Goal: Communication & Community: Share content

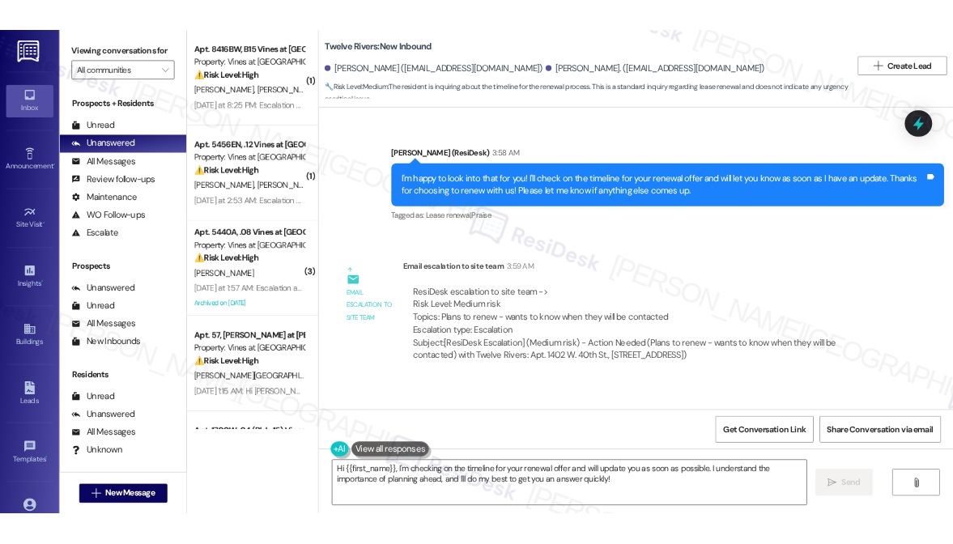
scroll to position [2161, 0]
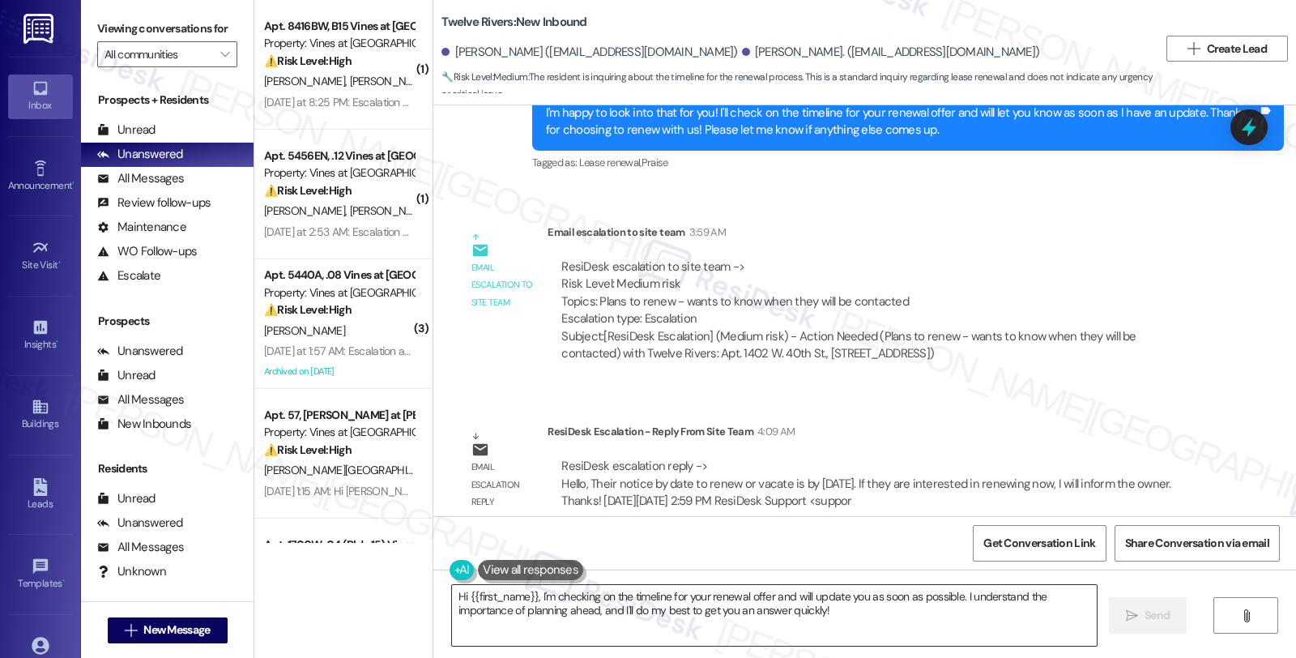
click at [452, 596] on textarea "Hi {{first_name}}, I'm checking on the timeline for your renewal offer and will…" at bounding box center [774, 615] width 645 height 61
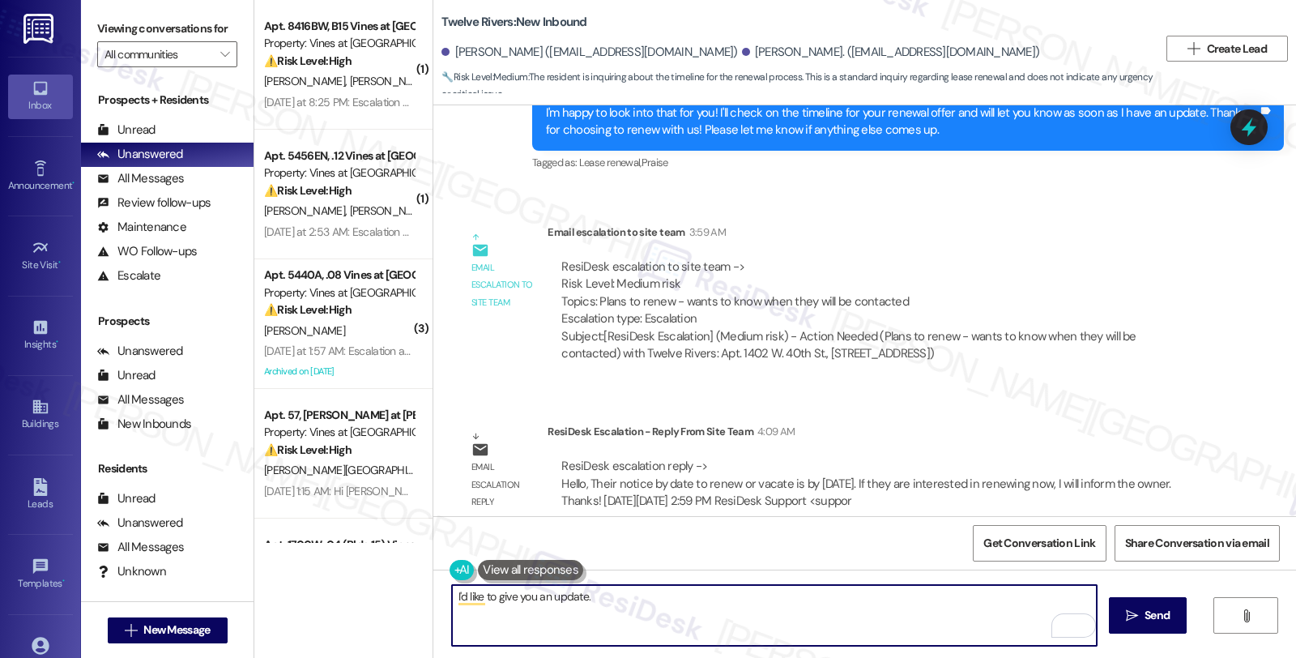
paste textarea "Their notice by date to renew or vacate is by November 1, 2025. If they are int…"
click at [587, 594] on textarea "I'd like to give you an update. Their notice by date to renew or vacate is by N…" at bounding box center [774, 615] width 645 height 61
click at [920, 592] on textarea "I'd like to give you an update. Your notice by date to renew or vacate is by No…" at bounding box center [774, 615] width 645 height 61
click at [921, 592] on textarea "I'd like to give you an update. Your notice by date to renew or vacate is by No…" at bounding box center [774, 615] width 645 height 61
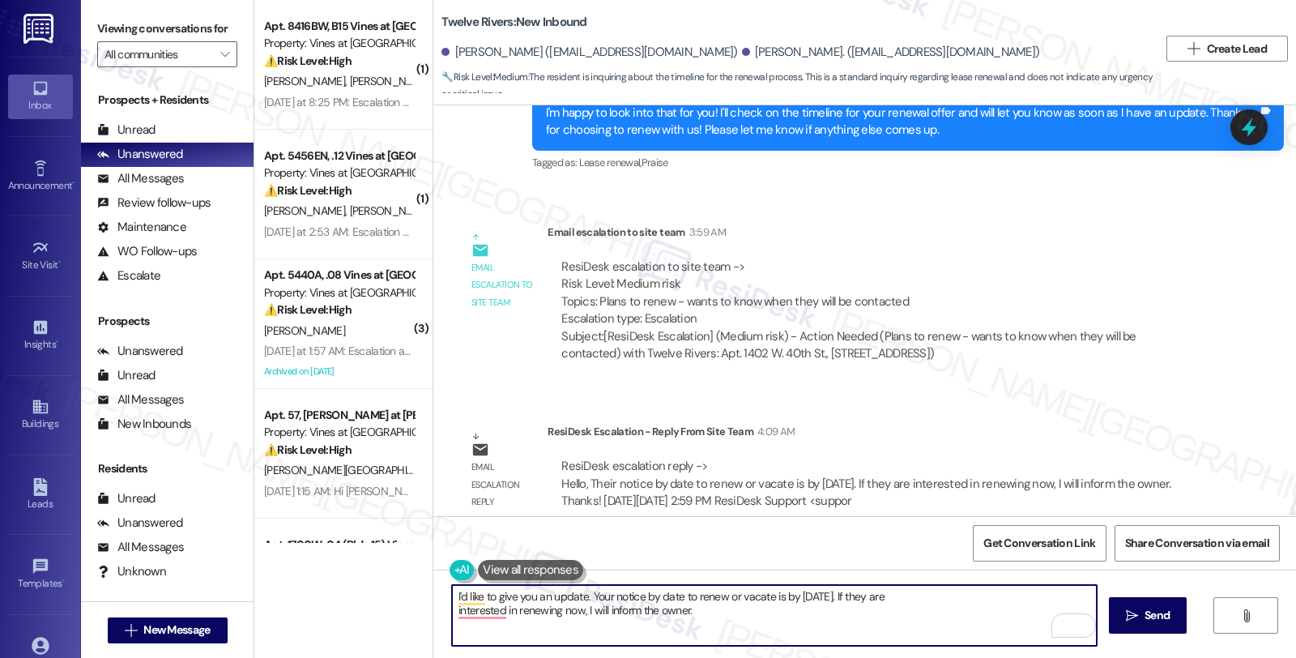
click at [897, 597] on textarea "I'd like to give you an update. Your notice by date to renew or vacate is by No…" at bounding box center [774, 615] width 645 height 61
click at [930, 598] on textarea "I'd like to give you an update. Your notice by date to renew or vacate is by No…" at bounding box center [774, 615] width 645 height 61
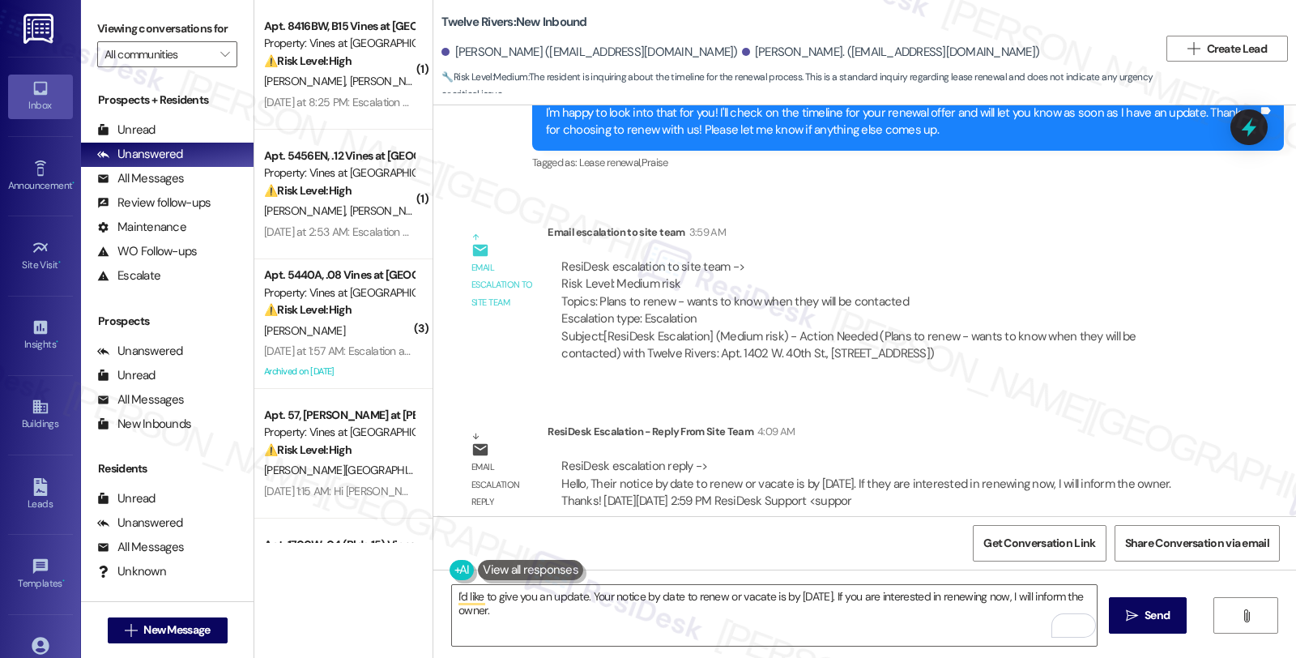
drag, startPoint x: 1135, startPoint y: 393, endPoint x: 1120, endPoint y: 462, distance: 70.4
click at [1135, 411] on div "Email escalation reply ResiDesk Escalation - Reply From Site Team 4:09 AM ResiD…" at bounding box center [834, 472] width 776 height 123
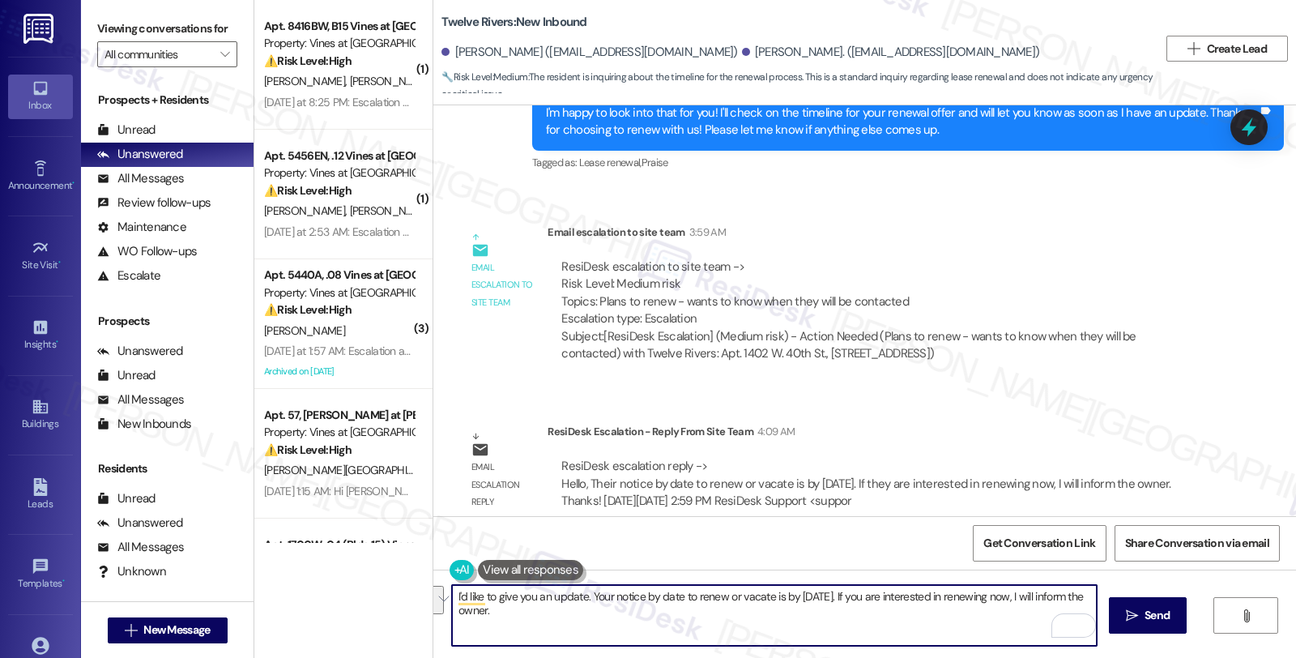
drag, startPoint x: 880, startPoint y: 593, endPoint x: 892, endPoint y: 618, distance: 27.6
click at [892, 618] on textarea "I'd like to give you an update. Your notice by date to renew or vacate is by No…" at bounding box center [774, 615] width 645 height 61
drag, startPoint x: 520, startPoint y: 625, endPoint x: 413, endPoint y: 620, distance: 107.0
click at [413, 620] on div "( 1 ) Apt. 8416BW, B15 Vines at Stony Brook Property: Vines at Stonybrook ⚠️ Ri…" at bounding box center [775, 329] width 1042 height 658
click at [1067, 593] on textarea "I'd like to give you an update. Your notice by date to renew or vacate is by No…" at bounding box center [774, 615] width 645 height 61
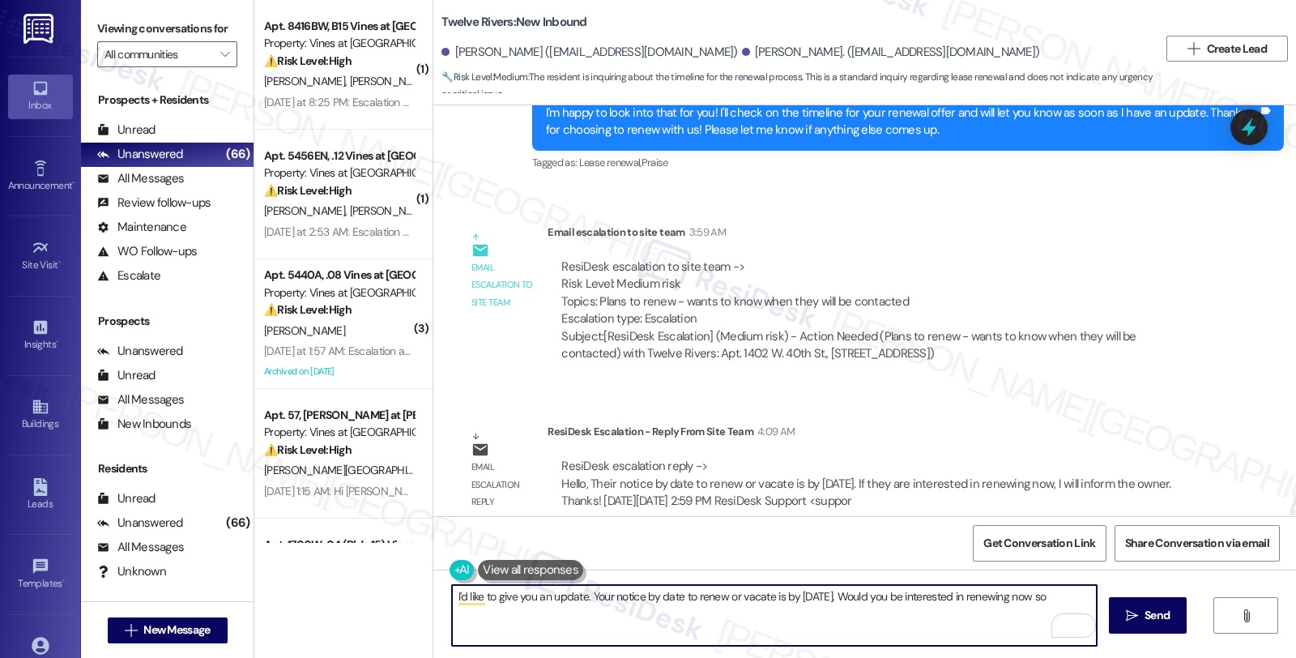
type textarea "I'd like to give you an update. Your notice by date to renew or vacate is by No…"
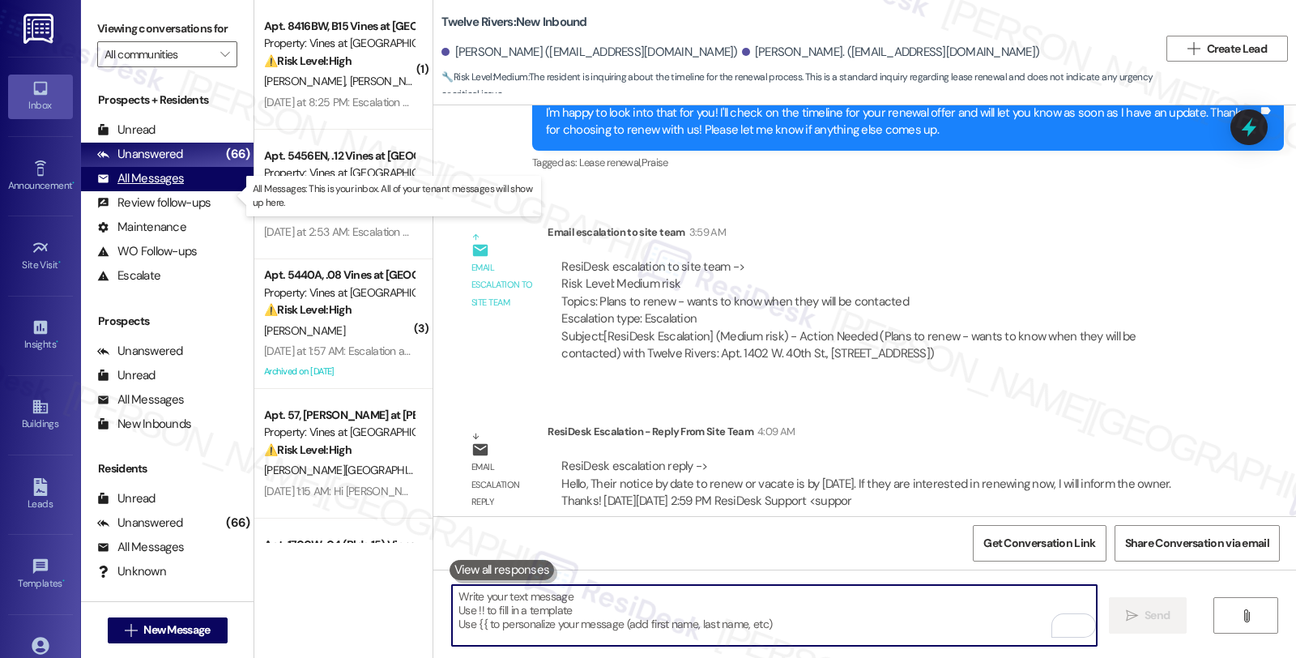
click at [186, 190] on div "All Messages (undefined)" at bounding box center [167, 179] width 173 height 24
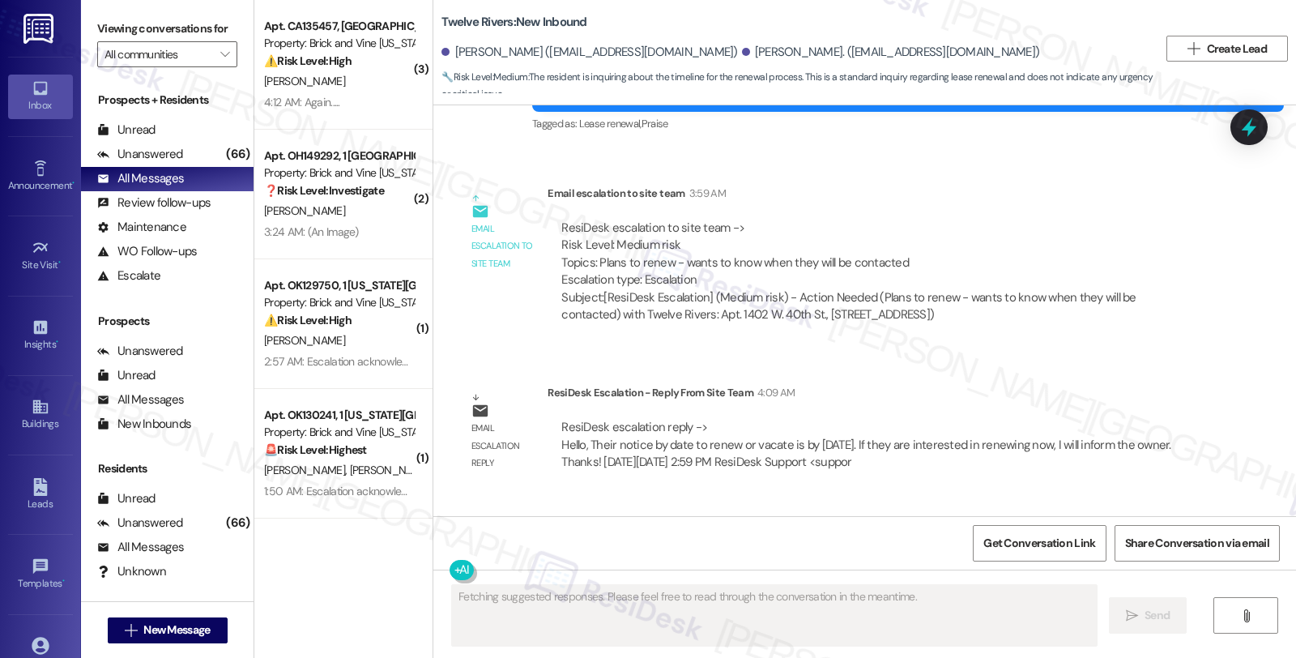
scroll to position [2298, 0]
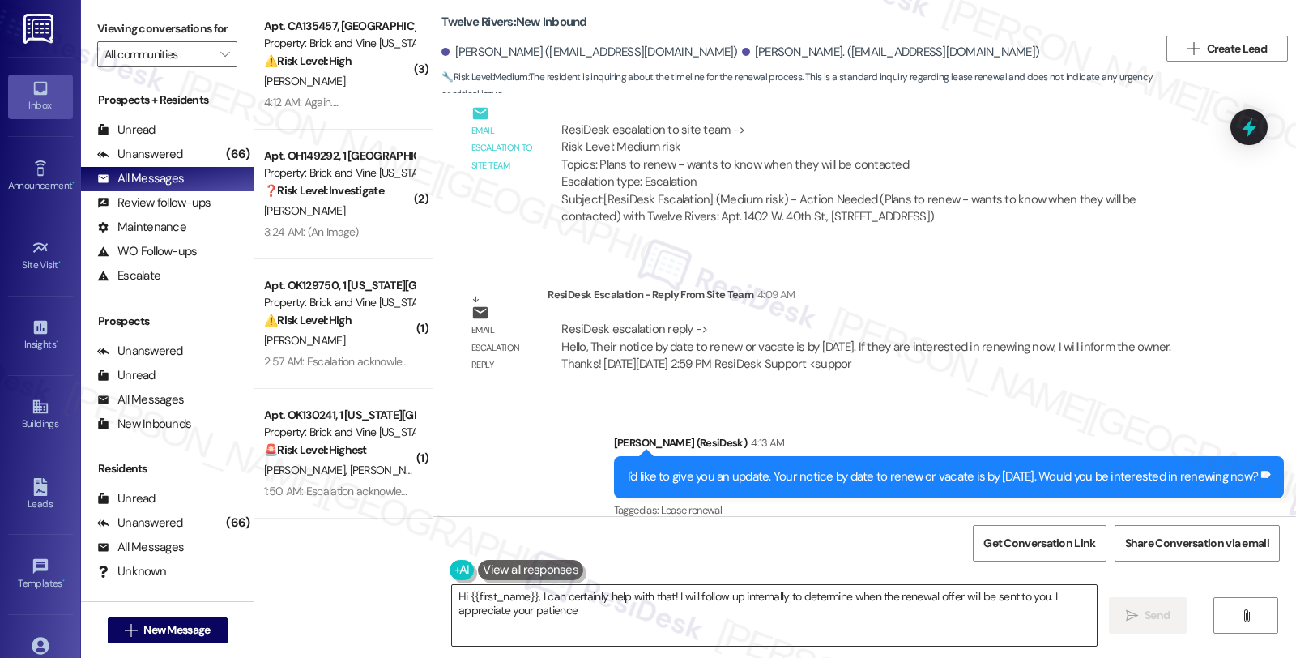
type textarea "Hi {{first_name}}, I can certainly help with that! I will follow up internally …"
click at [1070, 149] on div "ResiDesk escalation to site team -> Risk Level: Medium risk Topics: Plans to re…" at bounding box center [878, 157] width 634 height 70
click at [1169, 324] on div "ResiDesk escalation reply -> Hello, Their notice by date to renew or vacate is …" at bounding box center [878, 347] width 637 height 52
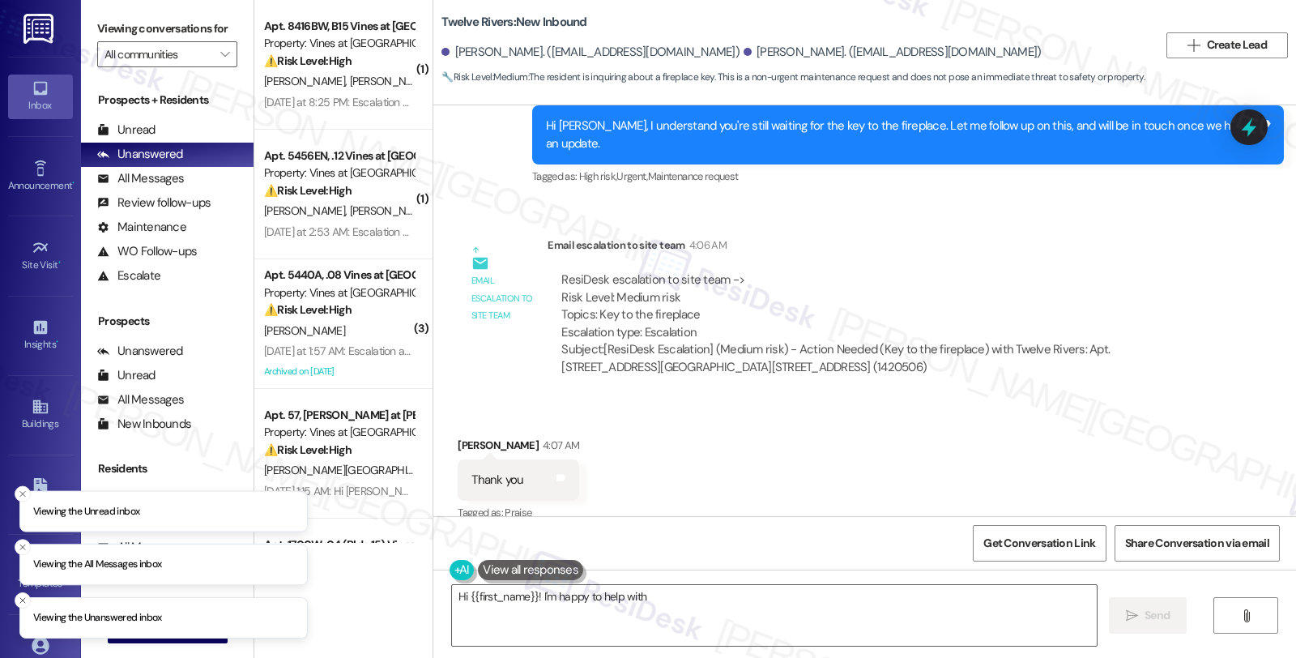
scroll to position [17756, 0]
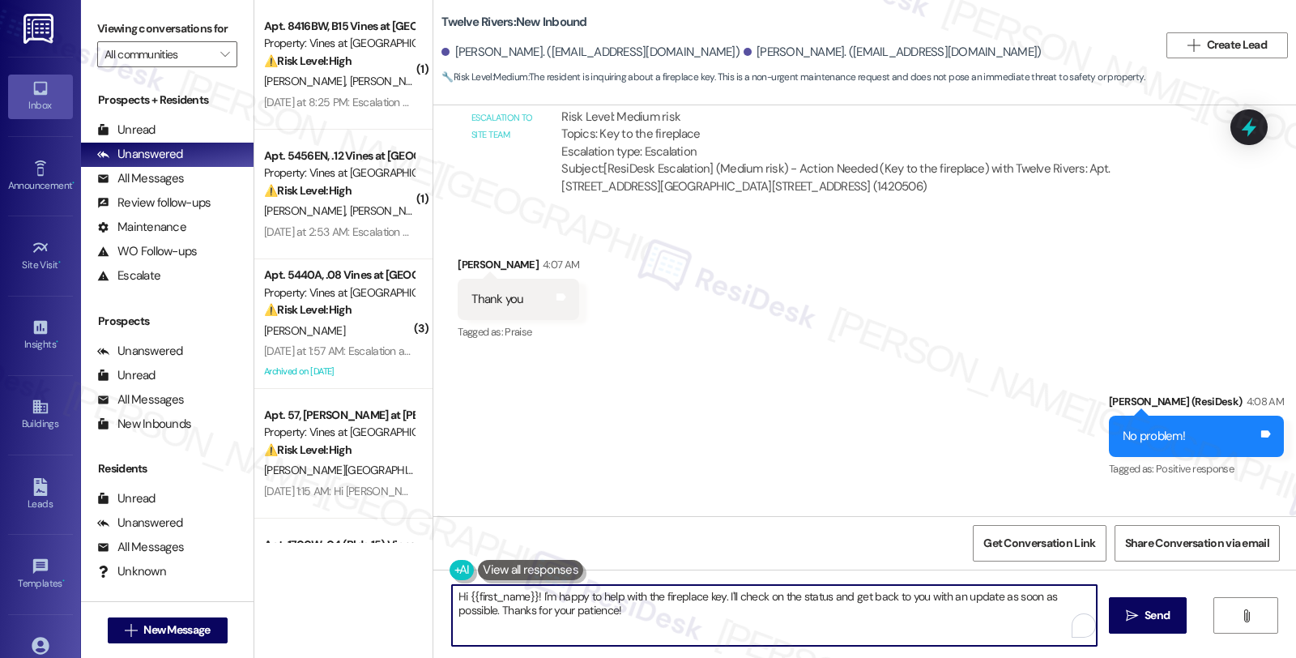
drag, startPoint x: 446, startPoint y: 593, endPoint x: 743, endPoint y: 649, distance: 302.5
click at [743, 649] on div "Hi {{first_name}}! I'm happy to help with the fireplace key. I'll check on the …" at bounding box center [864, 630] width 863 height 122
click at [754, 597] on textarea "Just to give you a quick update, we're looking into this" at bounding box center [774, 615] width 645 height 61
click at [1072, 591] on textarea "Just to give you a quick update, we're looking into this, and one of our team m…" at bounding box center [774, 615] width 645 height 61
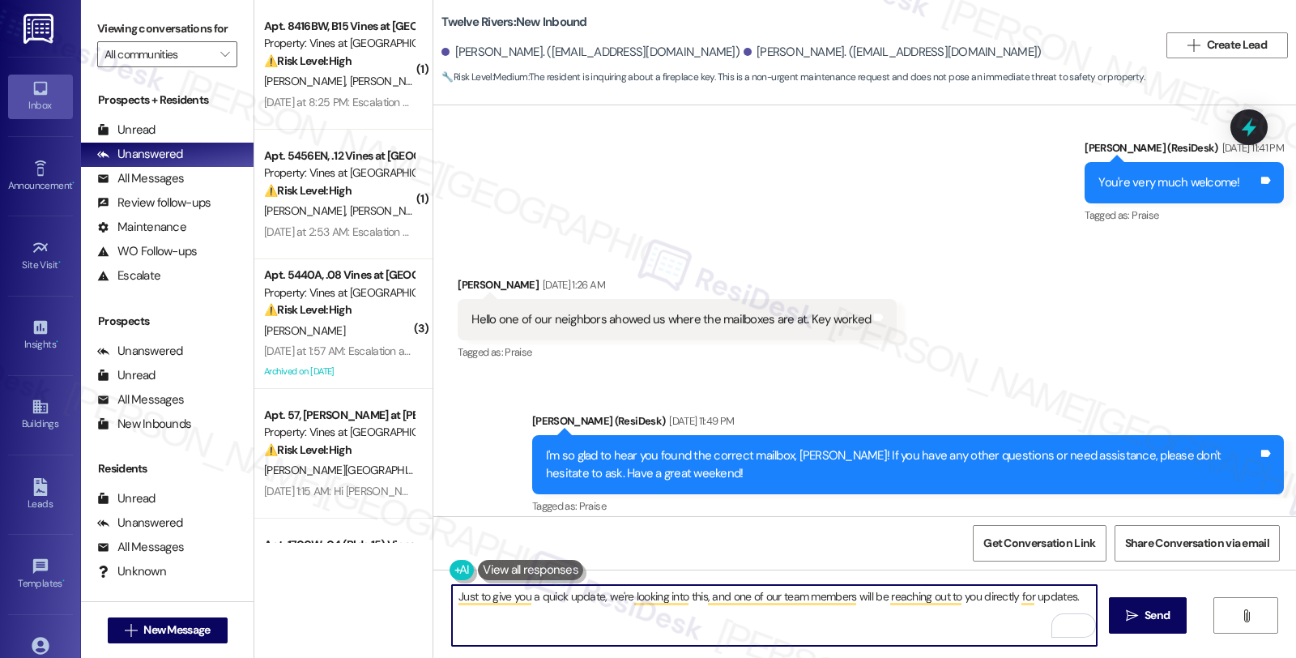
scroll to position [16946, 0]
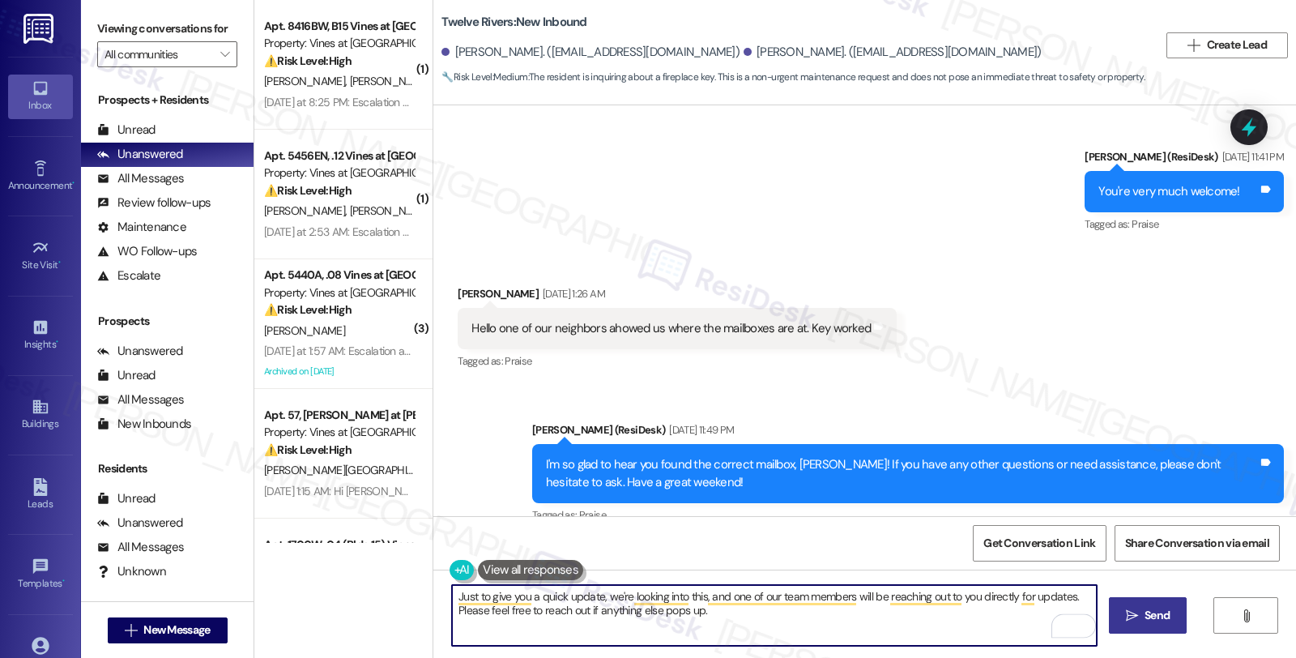
type textarea "Just to give you a quick update, we're looking into this, and one of our team m…"
click at [1158, 609] on span "Send" at bounding box center [1157, 615] width 25 height 17
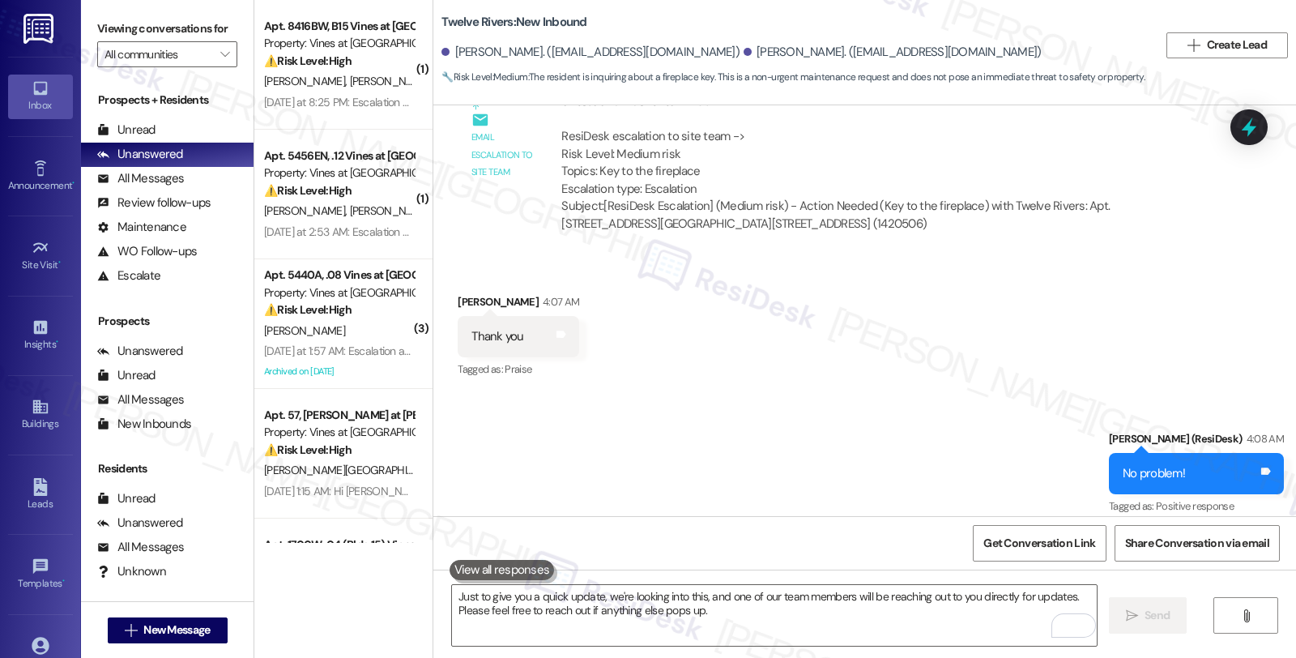
scroll to position [17756, 0]
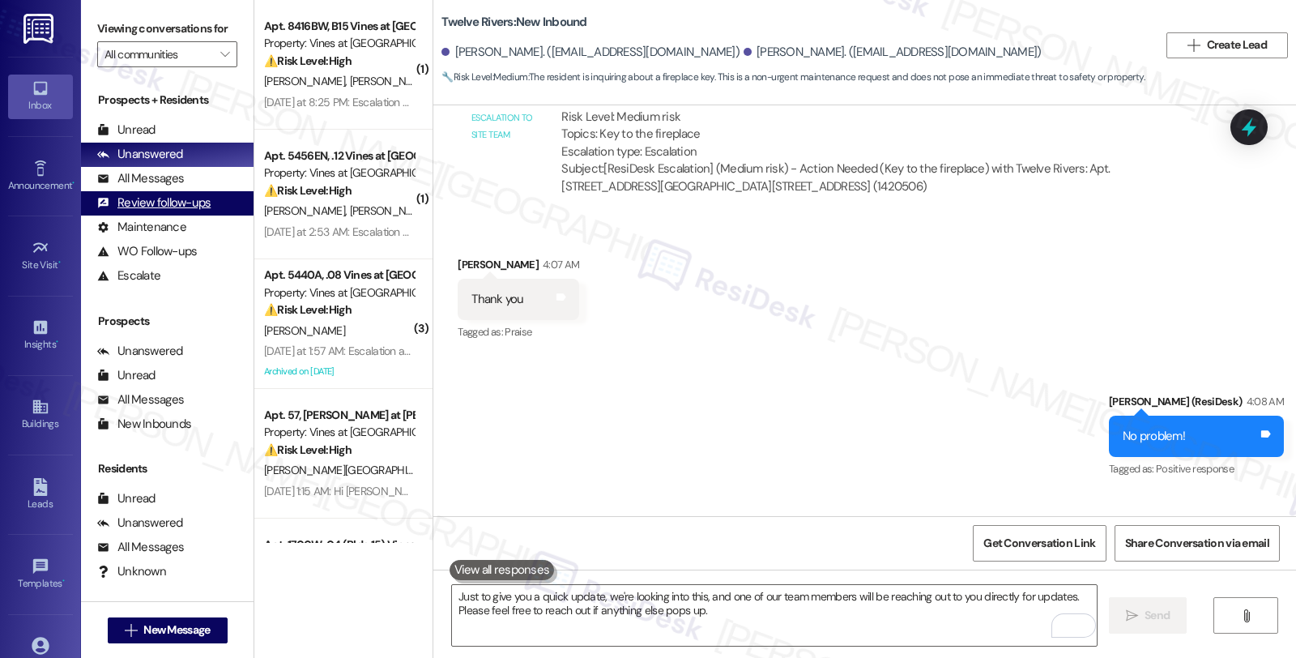
click at [150, 209] on div "Review follow-ups (undefined)" at bounding box center [167, 203] width 173 height 24
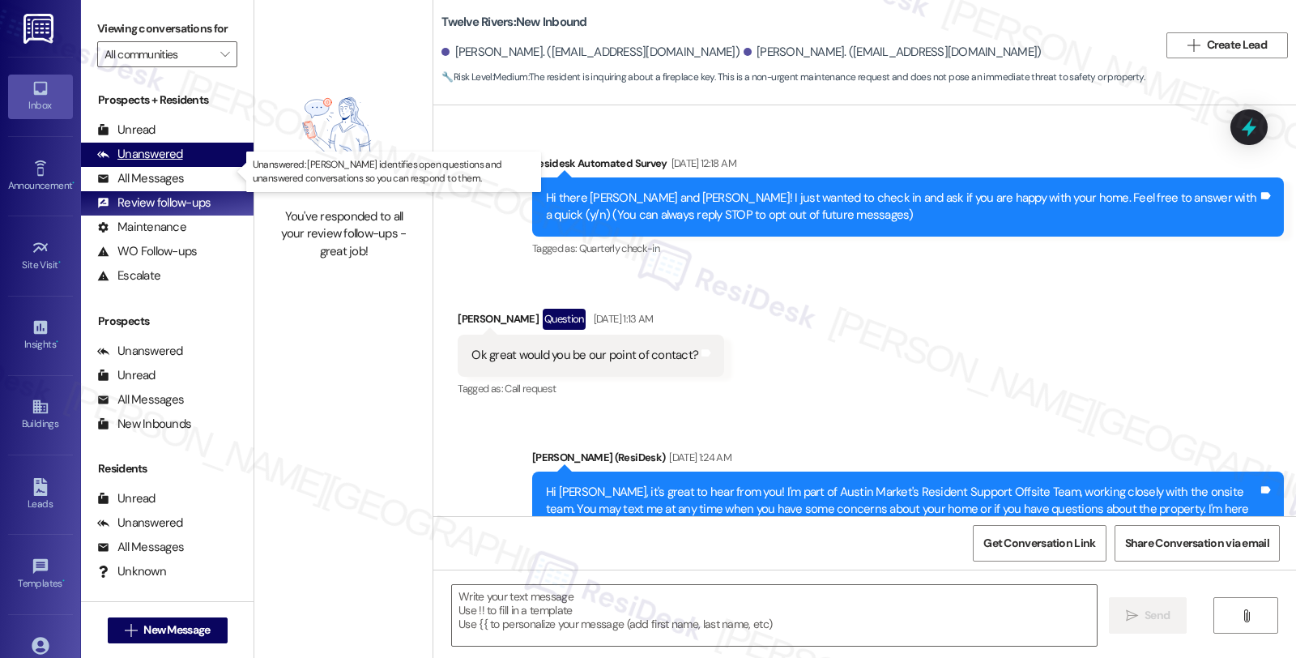
scroll to position [17910, 0]
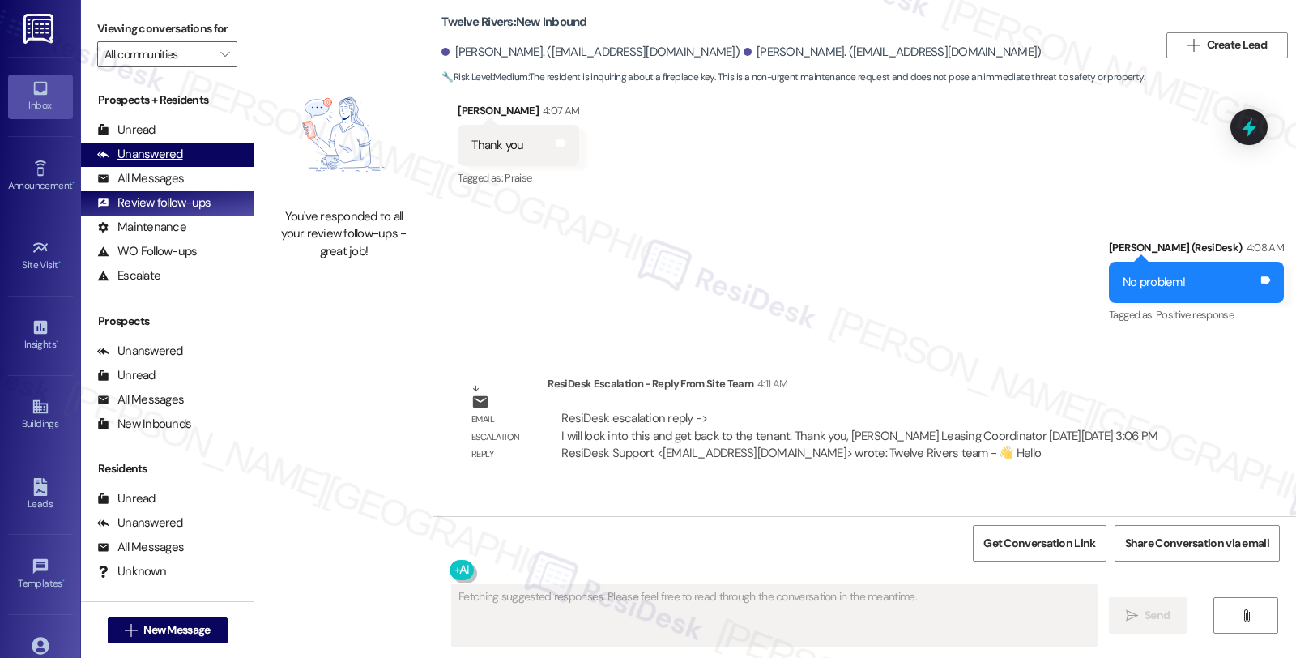
click at [148, 163] on div "Unanswered" at bounding box center [140, 154] width 86 height 17
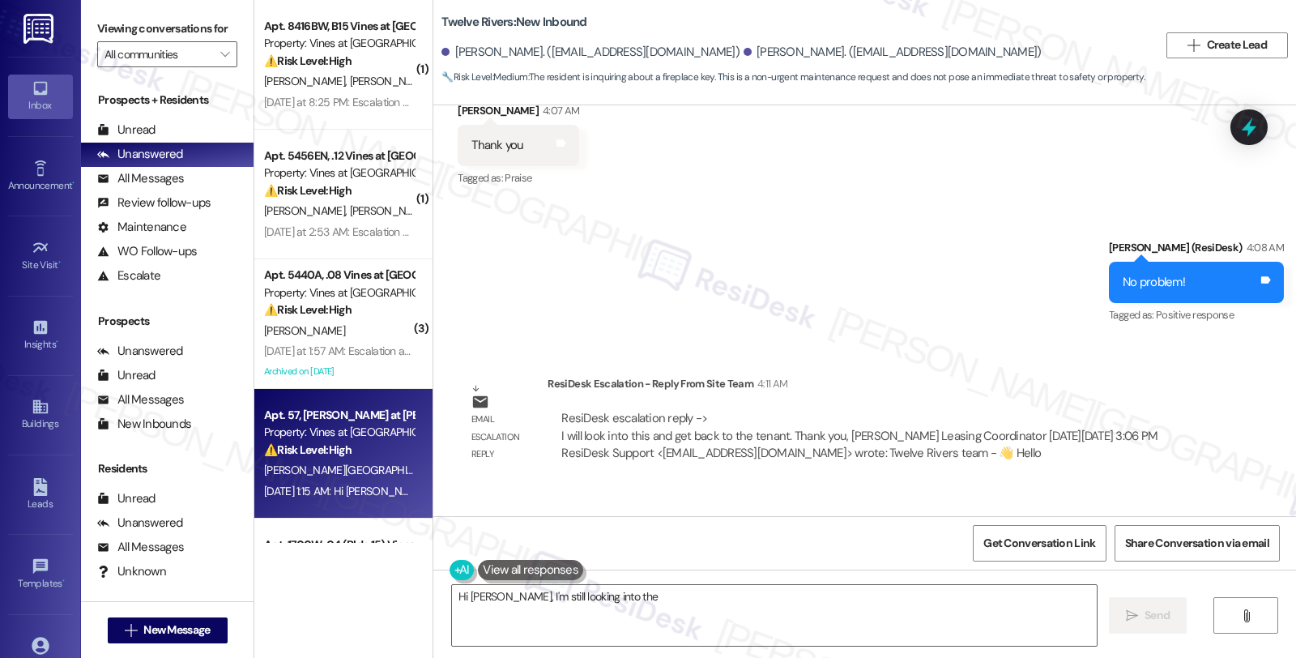
click at [373, 463] on div "Z. Wells" at bounding box center [338, 470] width 153 height 20
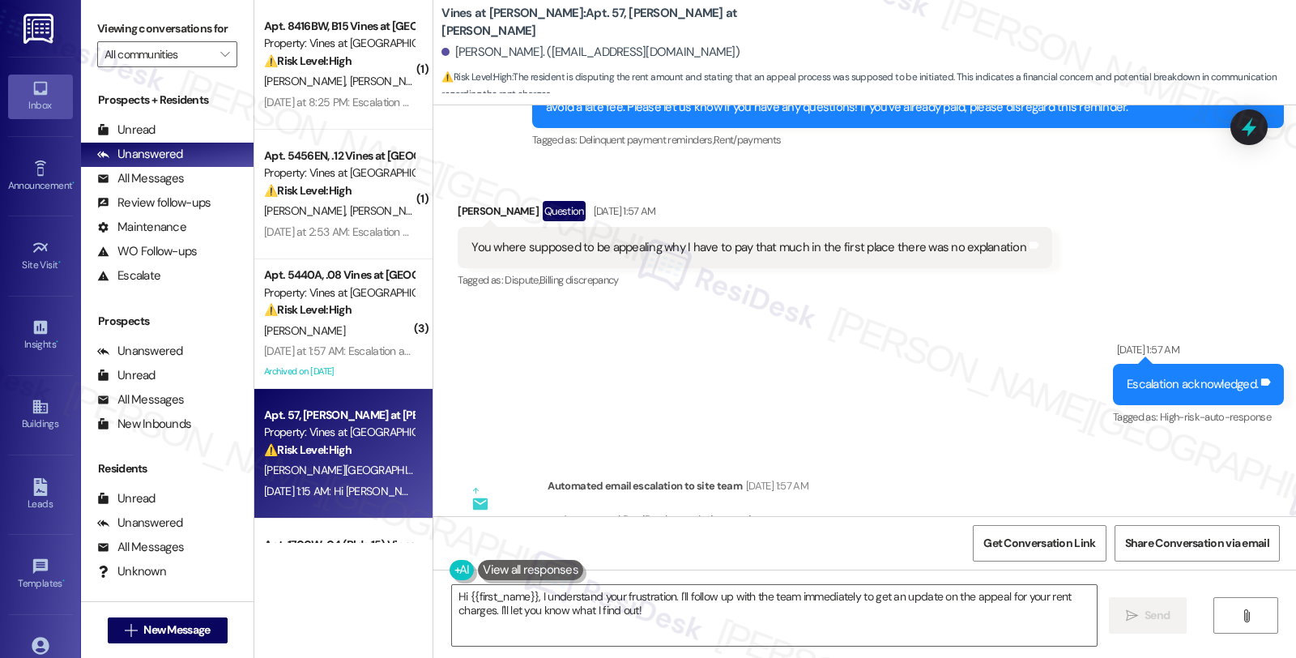
scroll to position [6867, 0]
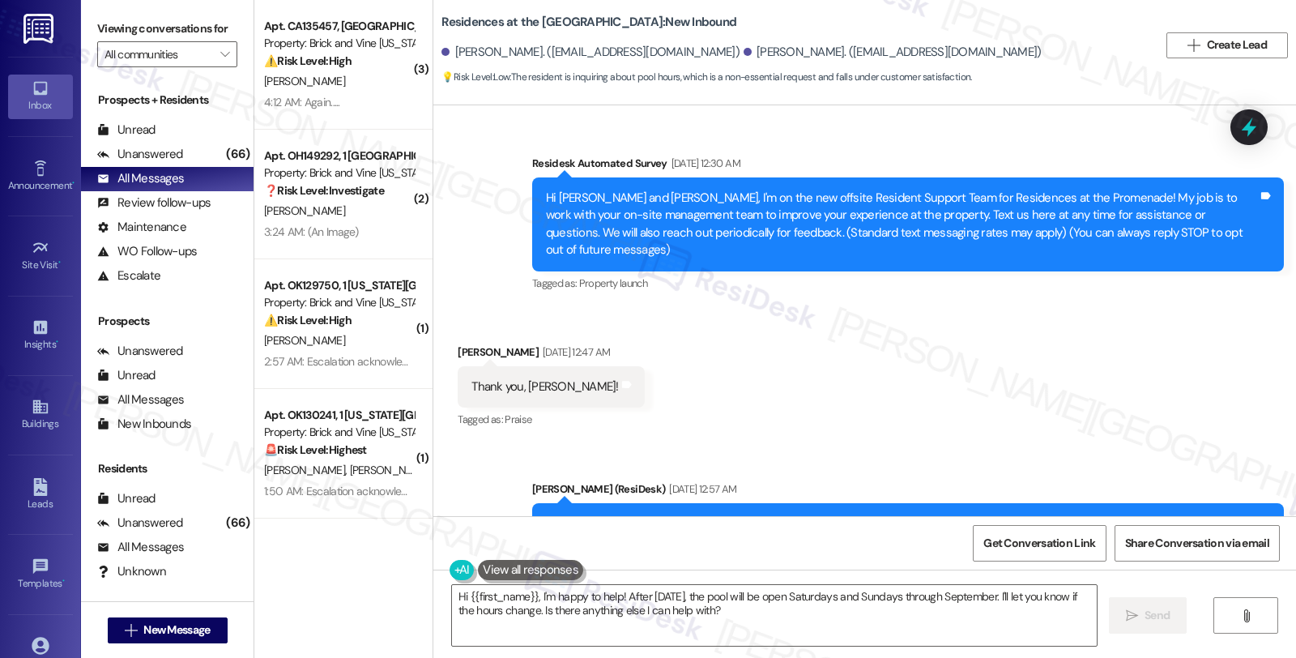
scroll to position [6874, 0]
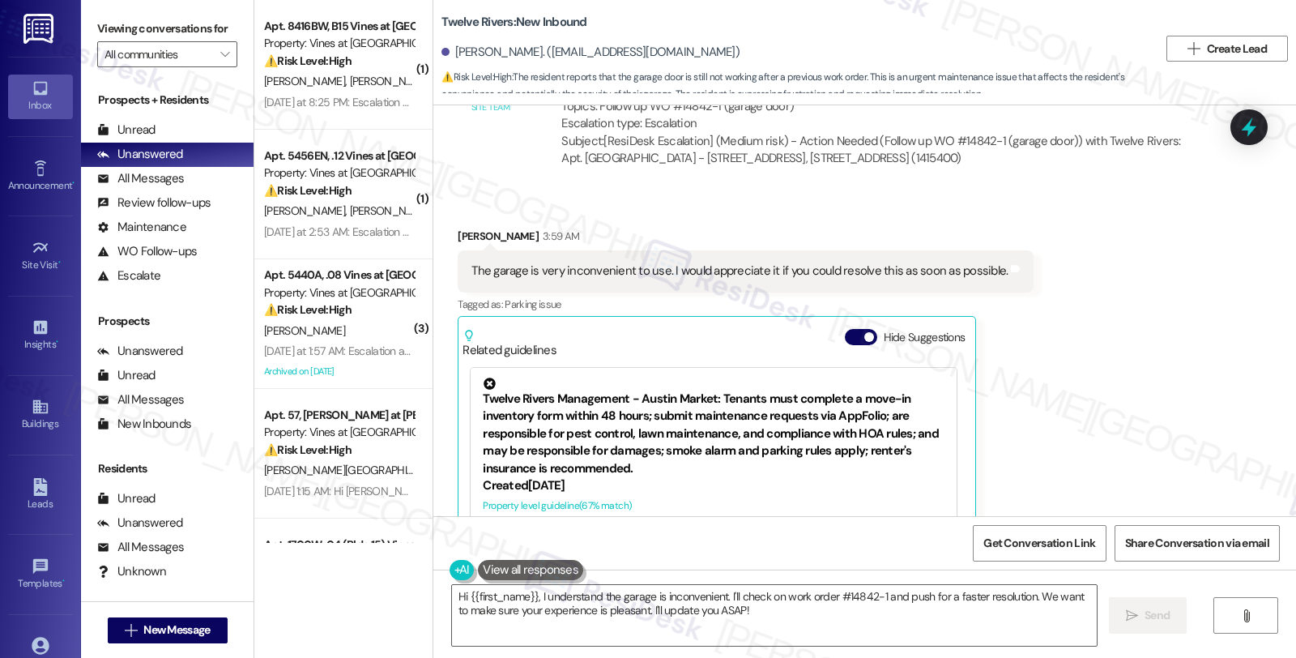
scroll to position [1175, 0]
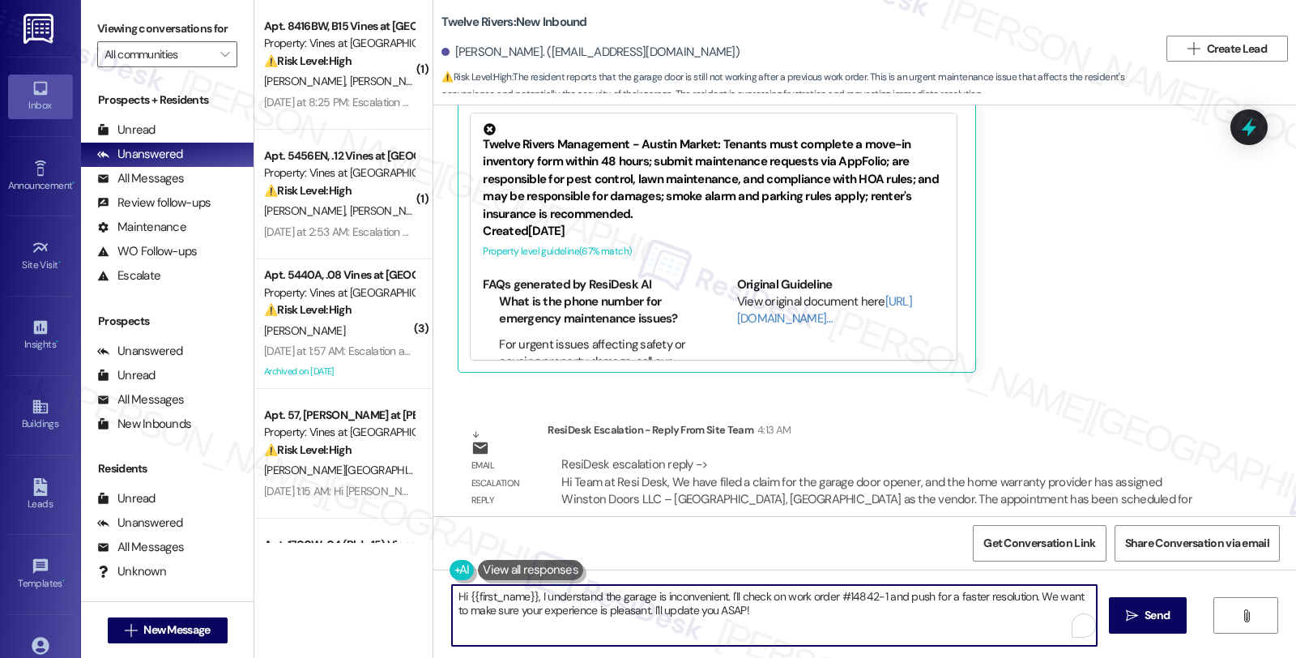
drag, startPoint x: 530, startPoint y: 594, endPoint x: 394, endPoint y: 595, distance: 135.3
click at [394, 595] on div "( 1 ) Apt. 8416BW, B15 Vines at Stony Brook Property: Vines at Stonybrook ⚠️ Ri…" at bounding box center [775, 329] width 1042 height 658
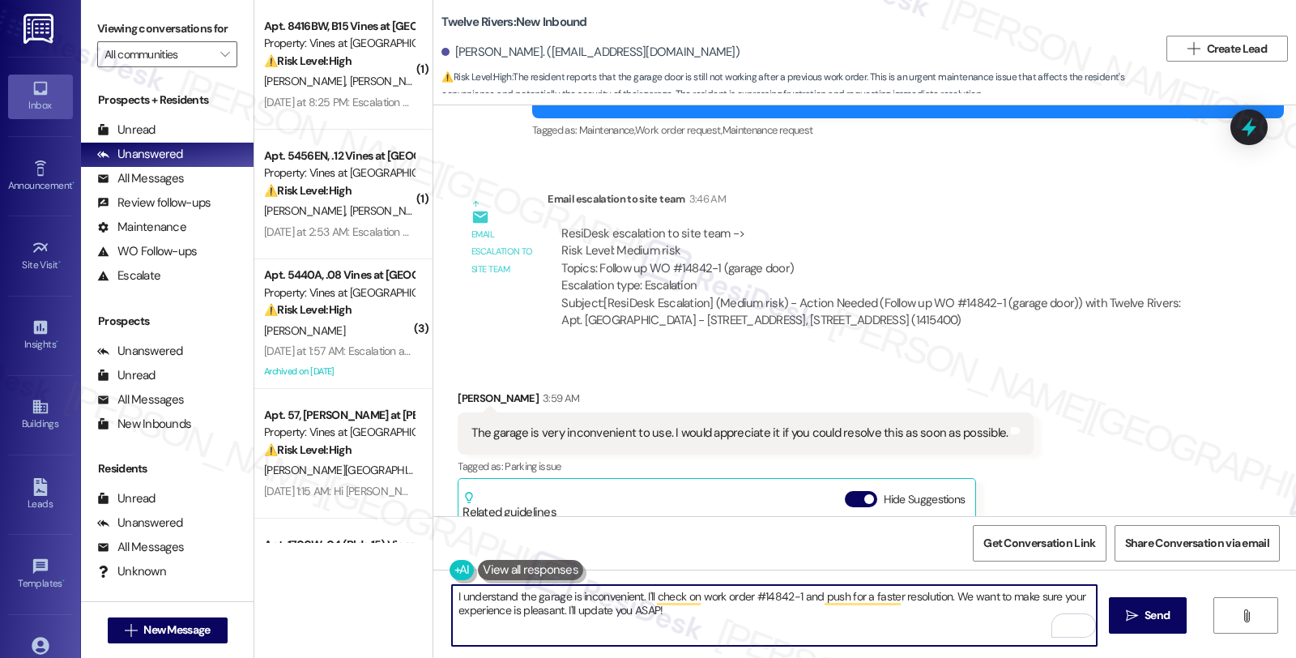
scroll to position [995, 0]
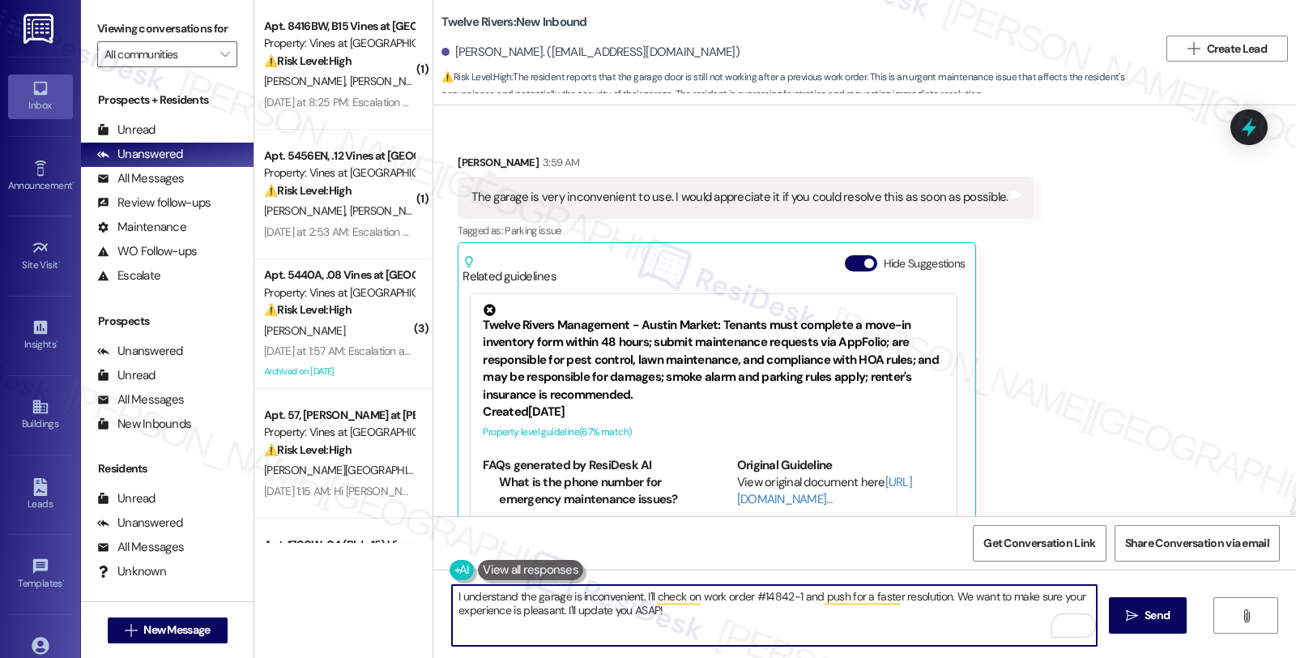
click at [452, 596] on textarea "I understand the garage is inconvenient. I'll check on work order #14842-1 and …" at bounding box center [774, 615] width 645 height 61
click at [992, 612] on textarea "We're sorry for the inconvenience the garage door is causing you." at bounding box center [774, 615] width 645 height 61
paste textarea "We have filed a claim for the garage door opener, and the home warranty provide…"
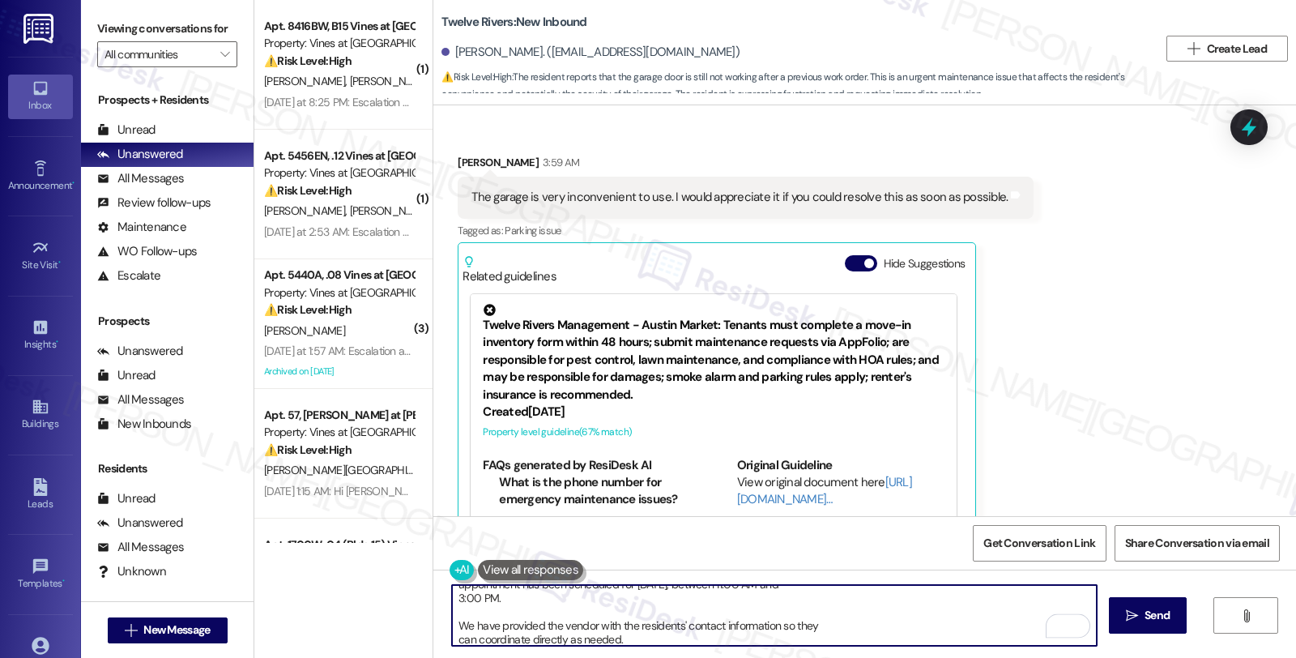
scroll to position [0, 0]
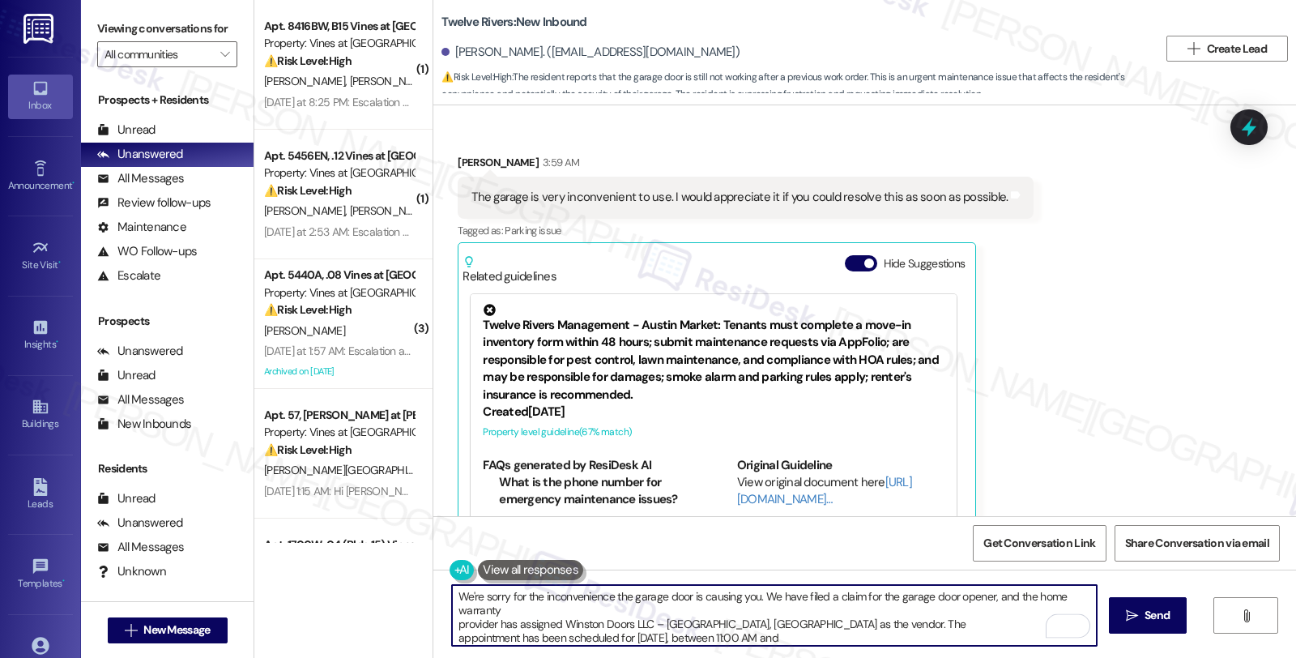
click at [757, 596] on textarea "We're sorry for the inconvenience the garage door is causing you. We have filed…" at bounding box center [774, 615] width 645 height 61
click at [1081, 592] on textarea "We're sorry for the inconvenience the garage door is causing you. We want you t…" at bounding box center [774, 615] width 645 height 61
click at [613, 605] on textarea "We're sorry for the inconvenience the garage door is causing you. We want you t…" at bounding box center [774, 615] width 645 height 61
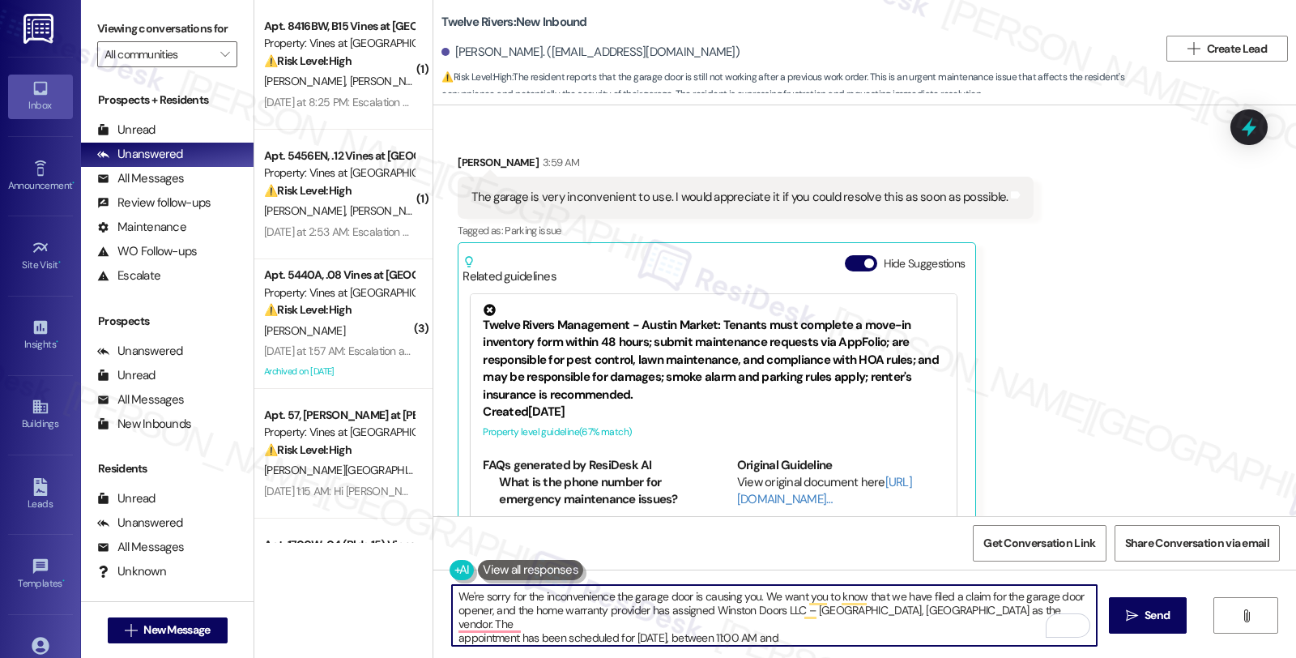
click at [952, 610] on textarea "We're sorry for the inconvenience the garage door is causing you. We want you t…" at bounding box center [774, 615] width 645 height 61
click at [1063, 611] on textarea "We're sorry for the inconvenience the garage door is causing you. We want you t…" at bounding box center [774, 615] width 645 height 61
click at [740, 627] on textarea "We're sorry for the inconvenience the garage door is causing you. We want you t…" at bounding box center [774, 615] width 645 height 61
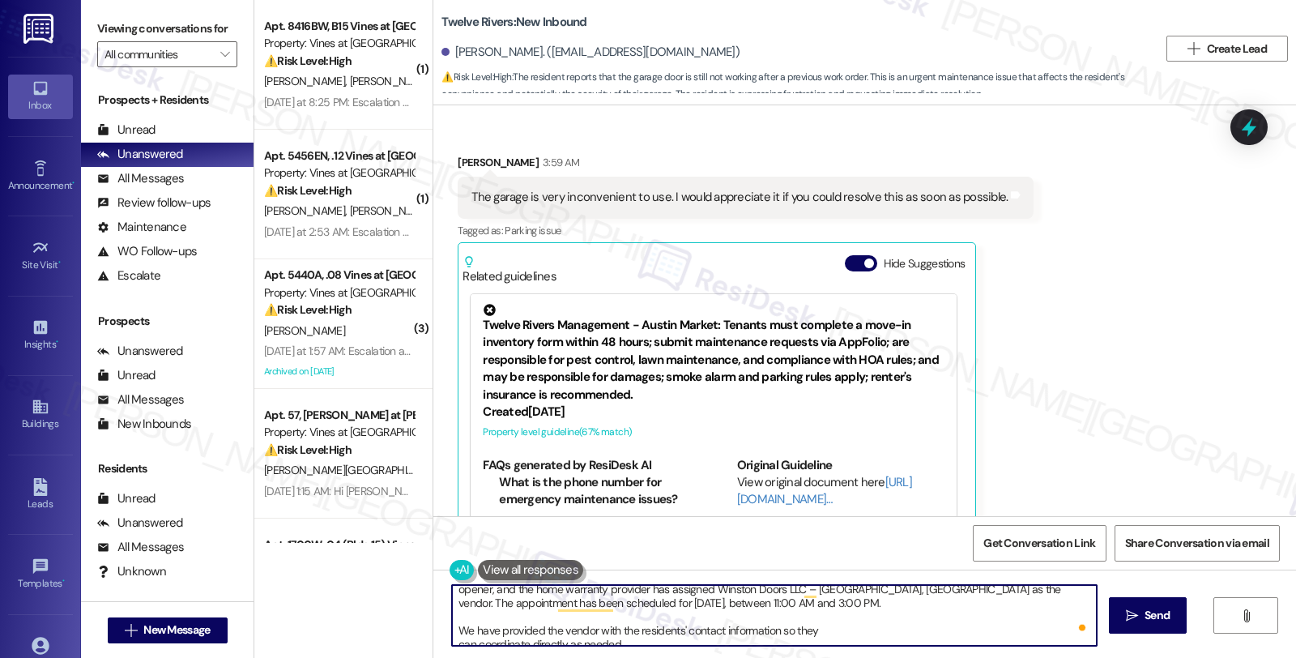
scroll to position [31, 0]
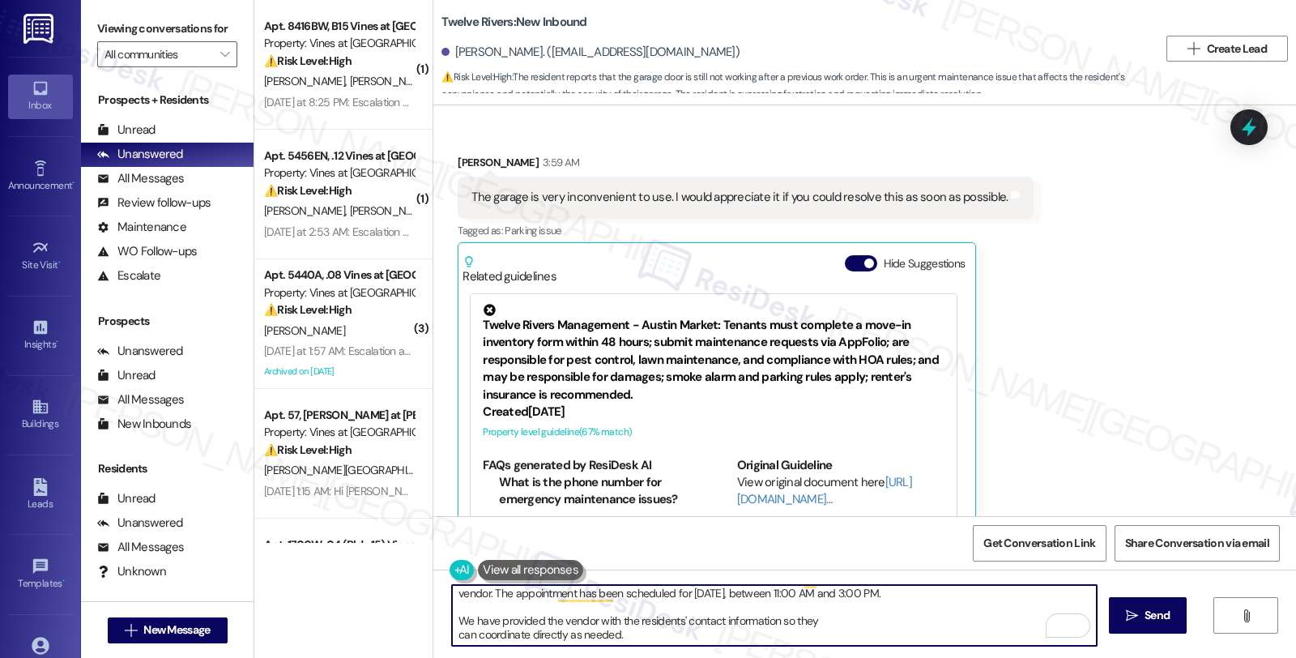
click at [648, 622] on textarea "We're sorry for the inconvenience the garage door is causing you. We want you t…" at bounding box center [774, 615] width 645 height 61
click at [612, 619] on textarea "We're sorry for the inconvenience the garage door is causing you. We want you t…" at bounding box center [774, 615] width 645 height 61
click at [800, 614] on textarea "We're sorry for the inconvenience the garage door is causing you. We want you t…" at bounding box center [774, 615] width 645 height 61
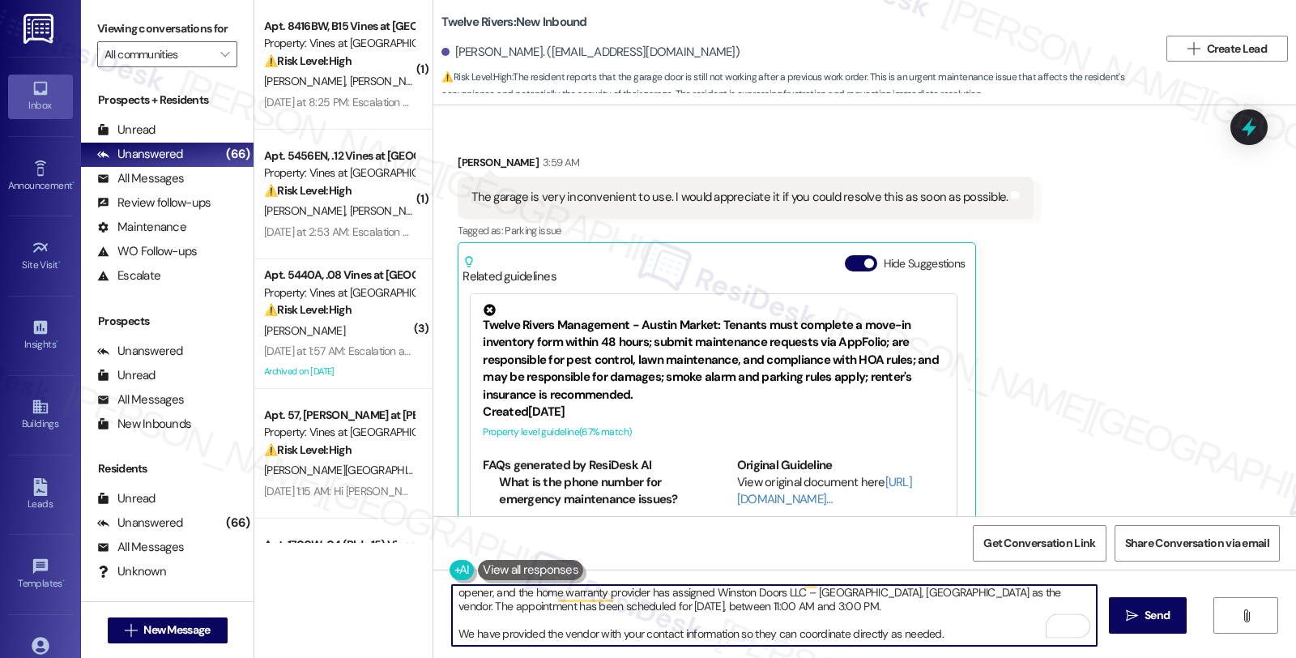
scroll to position [17, 0]
click at [842, 635] on textarea "We're sorry for the inconvenience the garage door is causing you. We want you t…" at bounding box center [774, 615] width 645 height 61
type textarea "We're sorry for the inconvenience the garage door is causing you. We want you t…"
click at [1000, 629] on textarea "We're sorry for the inconvenience the garage door is causing you. We want you t…" at bounding box center [774, 615] width 645 height 61
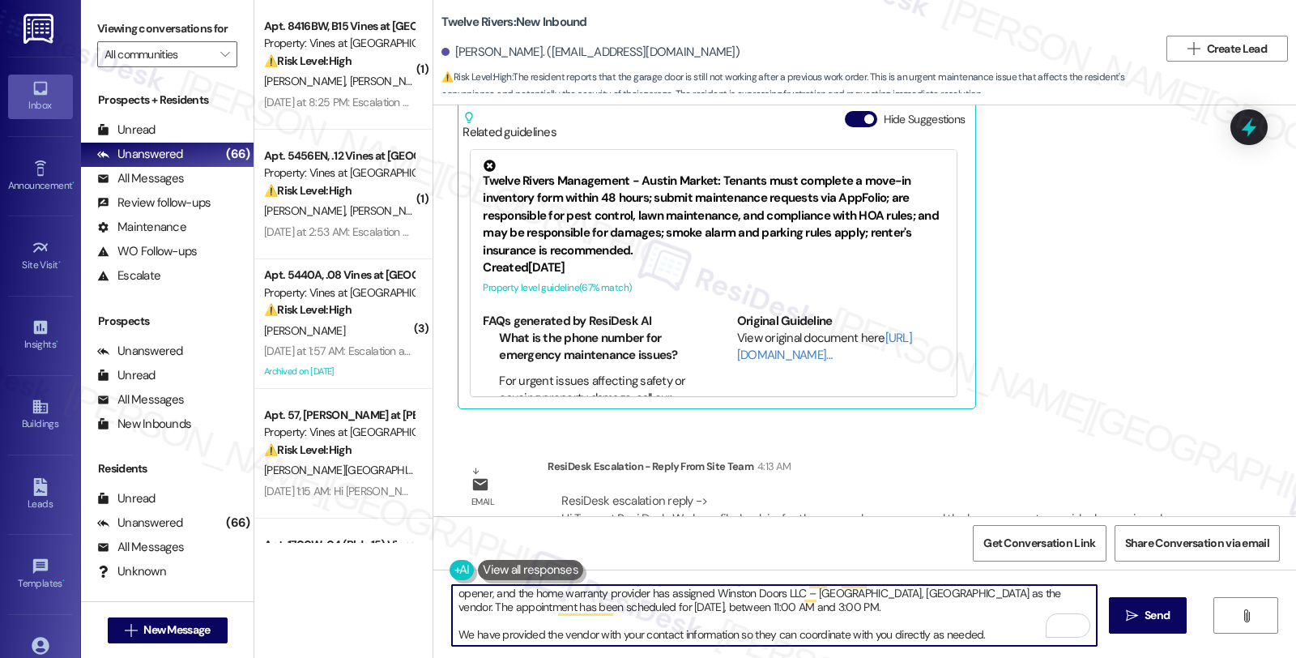
scroll to position [1175, 0]
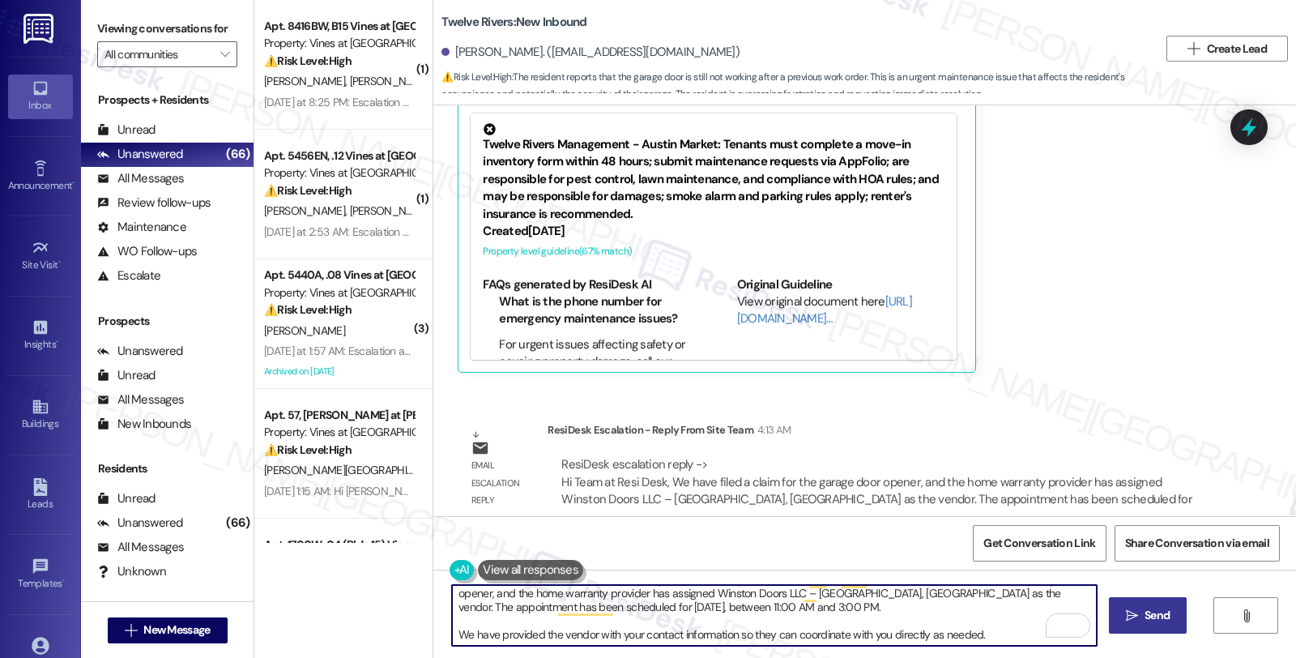
click at [1149, 611] on span "Send" at bounding box center [1157, 615] width 25 height 17
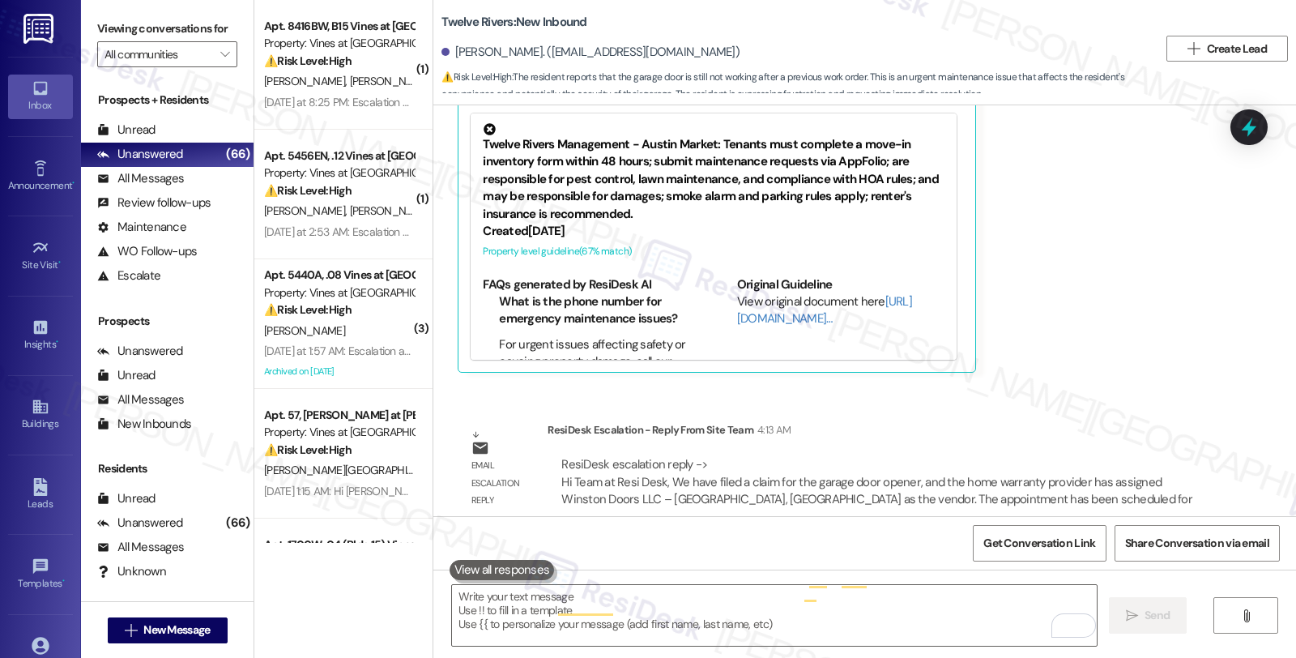
scroll to position [0, 0]
click at [139, 185] on div "All Messages (undefined)" at bounding box center [167, 179] width 173 height 24
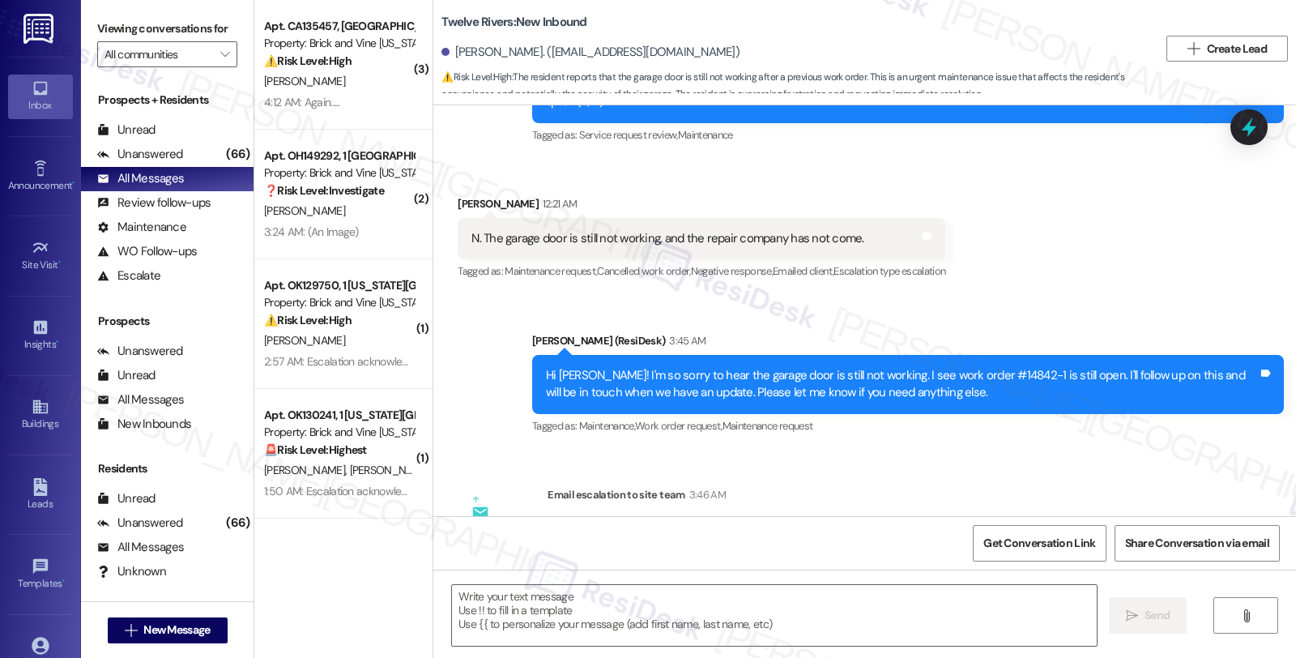
type textarea "Fetching suggested responses. Please feel free to read through the conversation…"
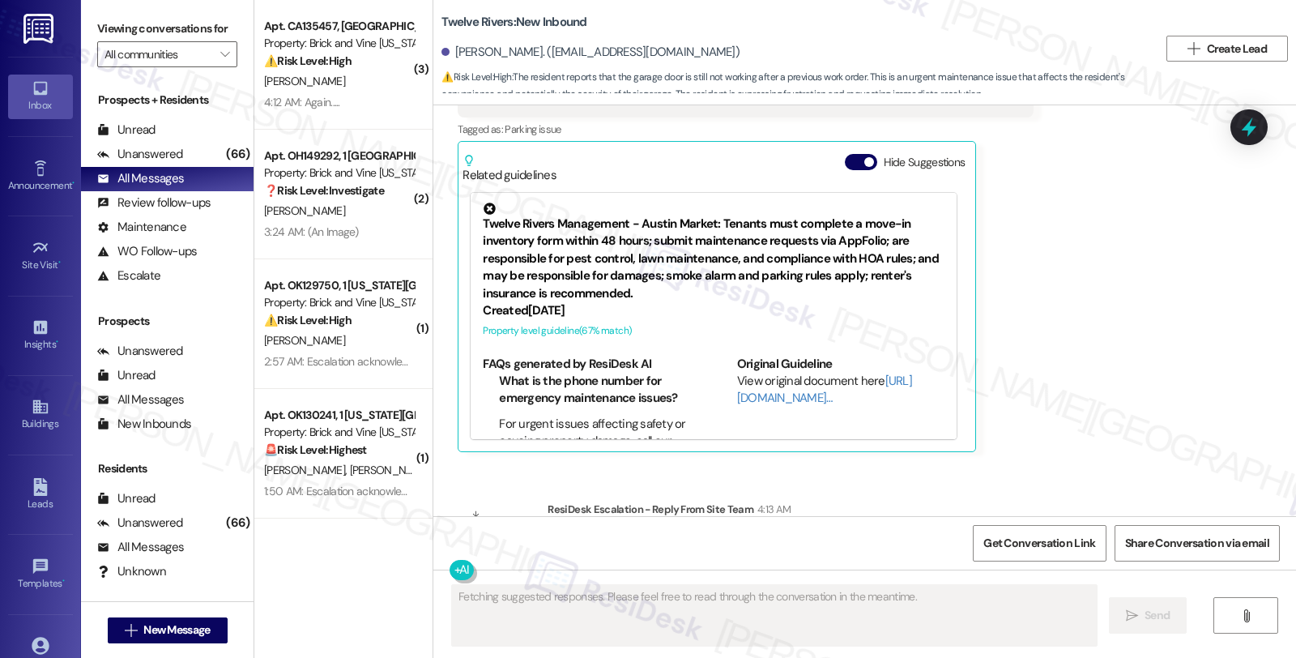
scroll to position [1381, 0]
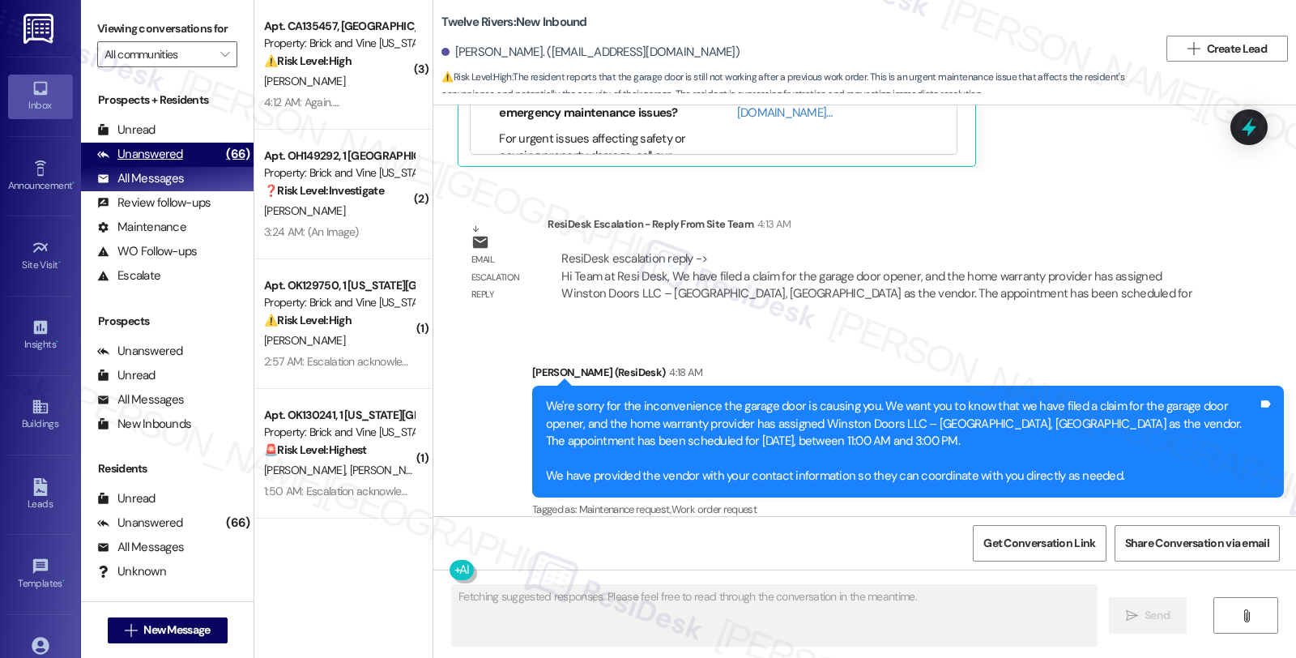
click at [154, 163] on div "Unanswered" at bounding box center [140, 154] width 86 height 17
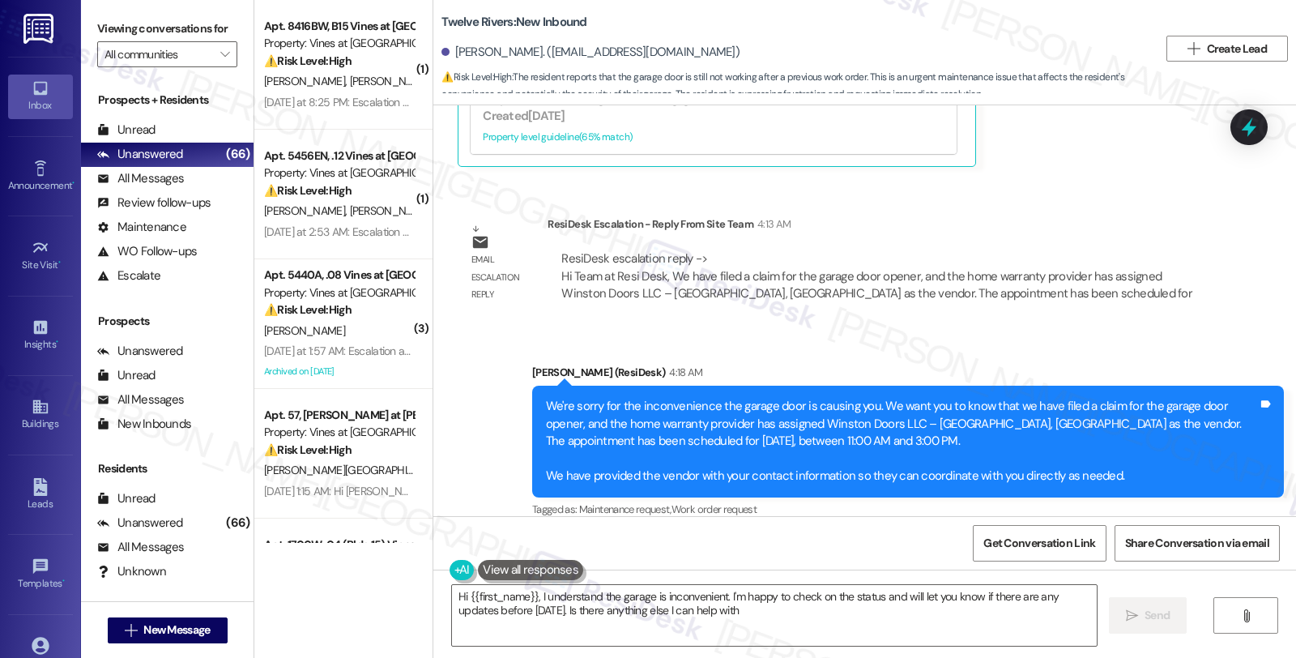
type textarea "Hi {{first_name}}, I understand the garage is inconvenient. I'm happy to check …"
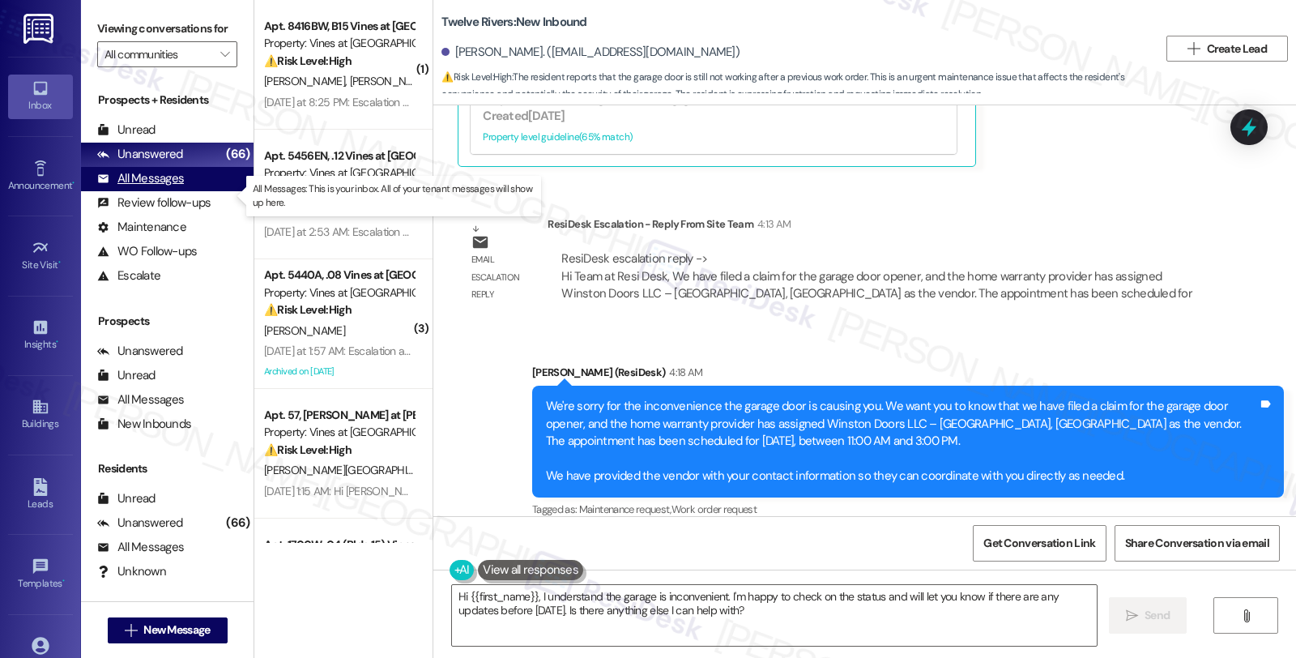
click at [170, 187] on div "All Messages" at bounding box center [140, 178] width 87 height 17
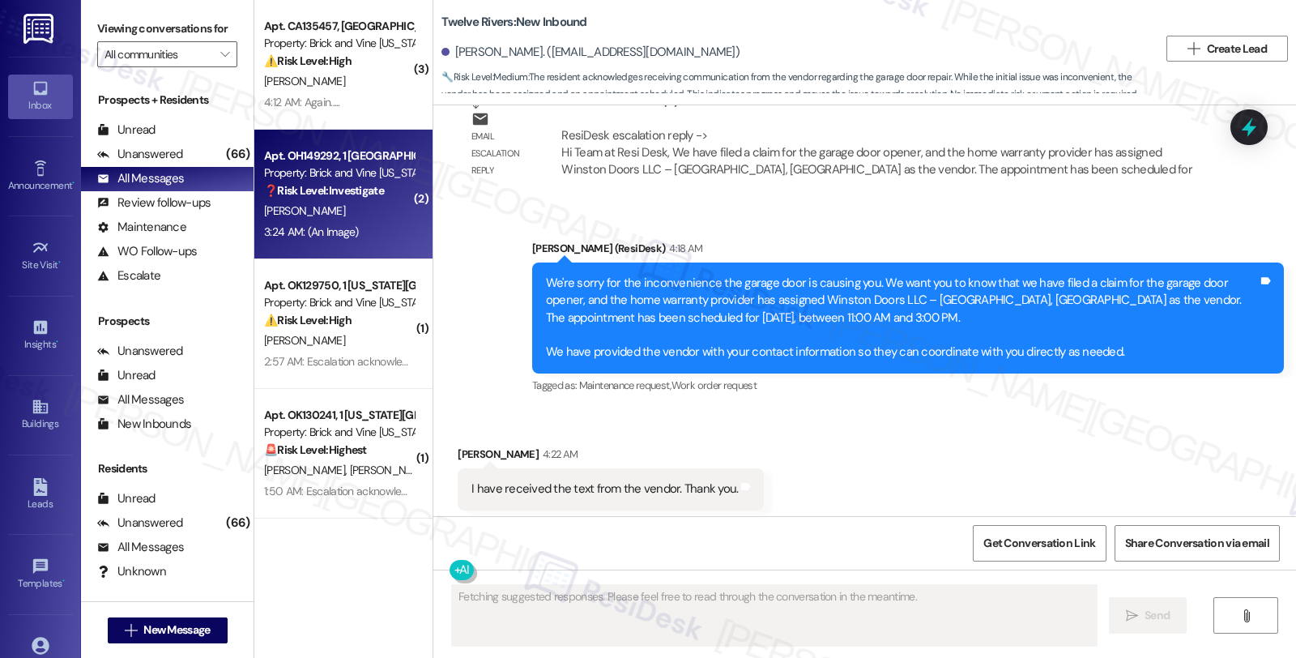
scroll to position [1254, 0]
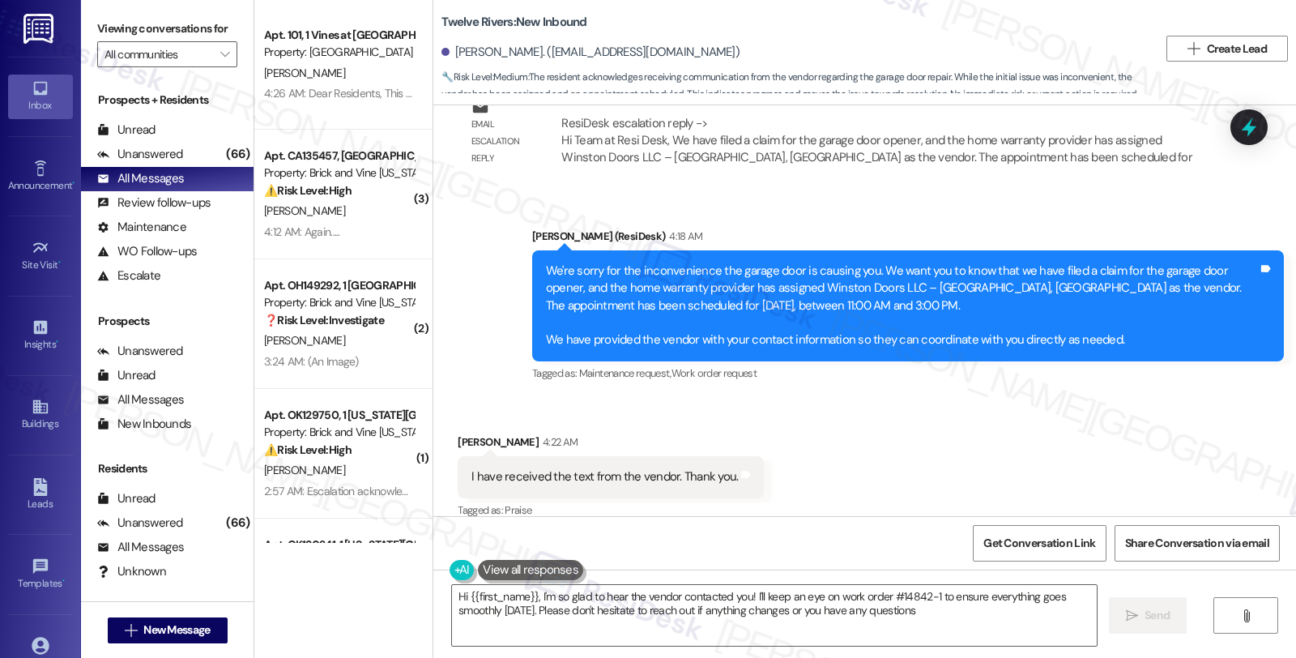
type textarea "Hi {{first_name}}, I'm so glad to hear the vendor contacted you! I'll keep an e…"
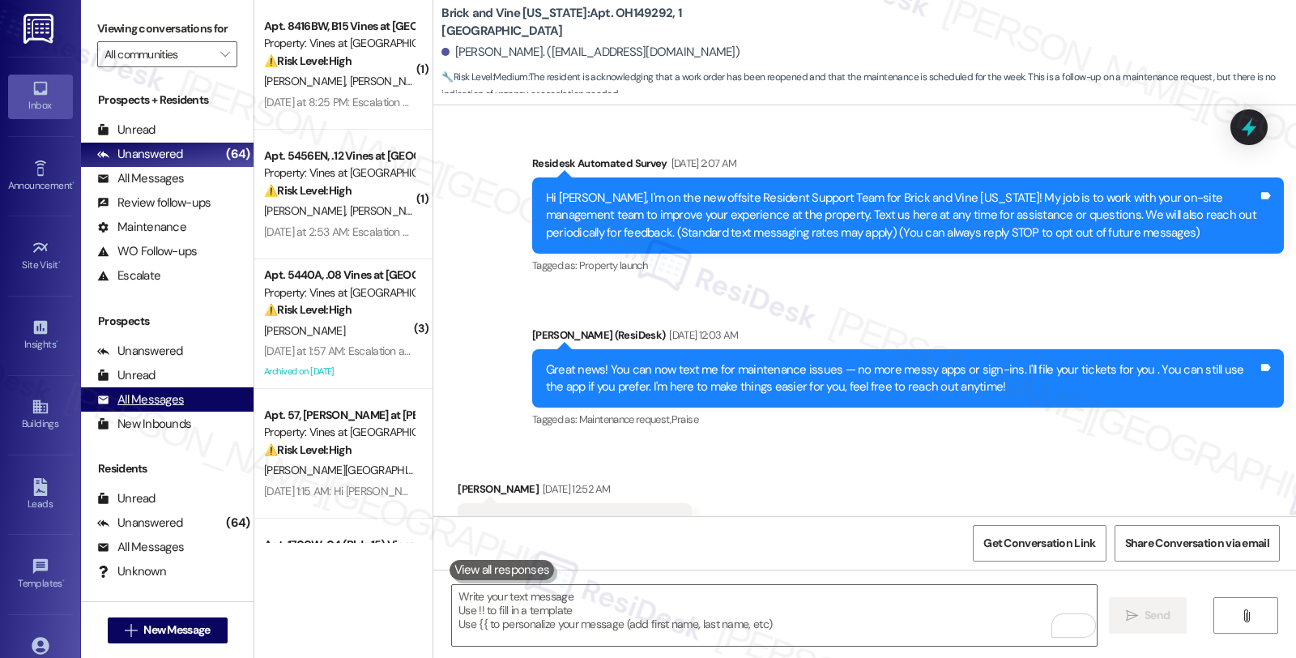
scroll to position [22424, 0]
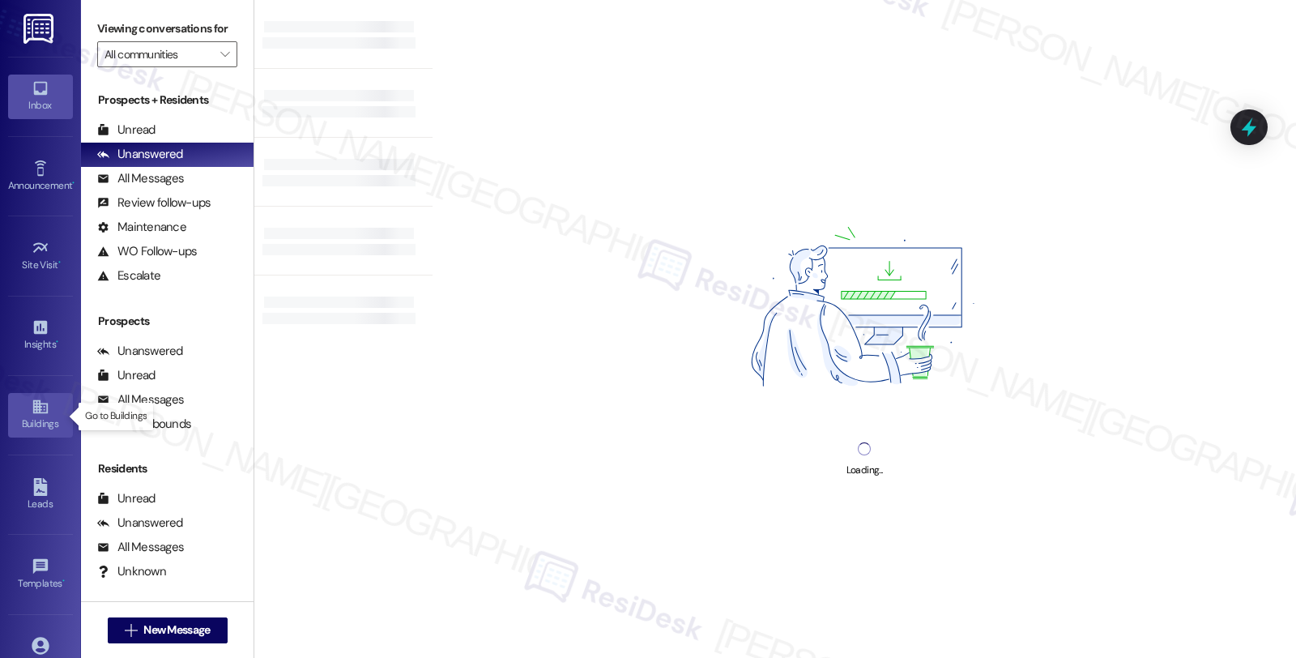
click at [32, 407] on icon at bounding box center [41, 407] width 18 height 18
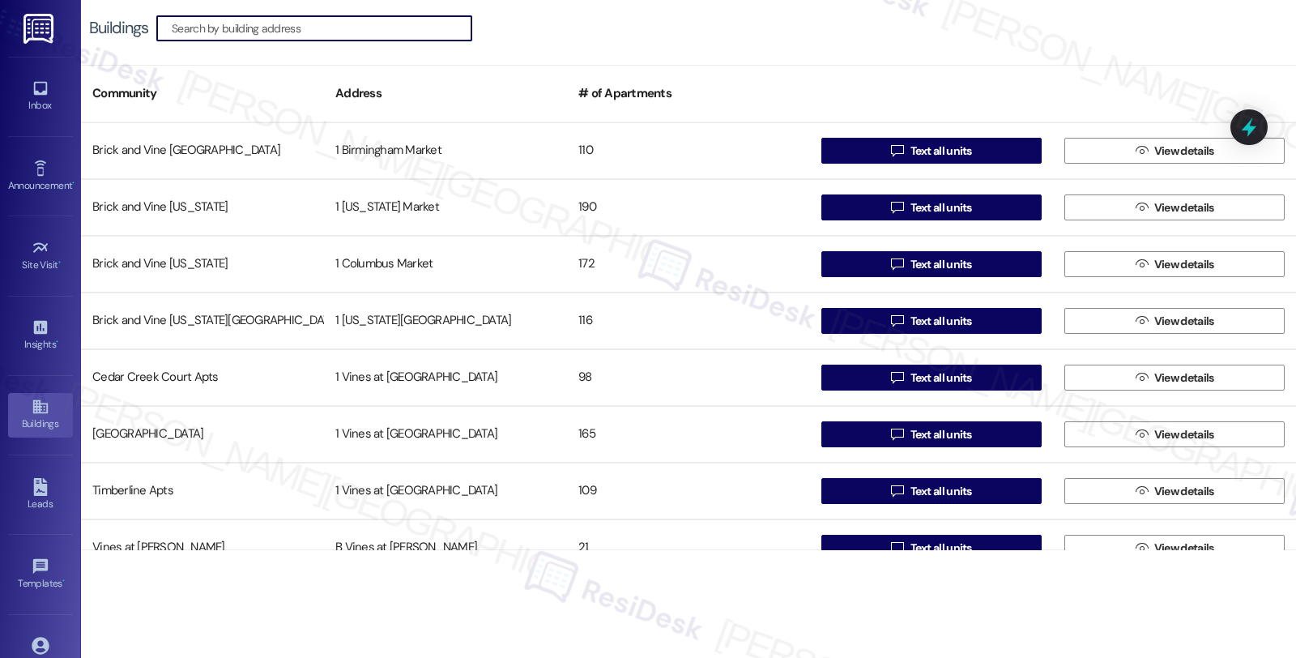
type input "y"
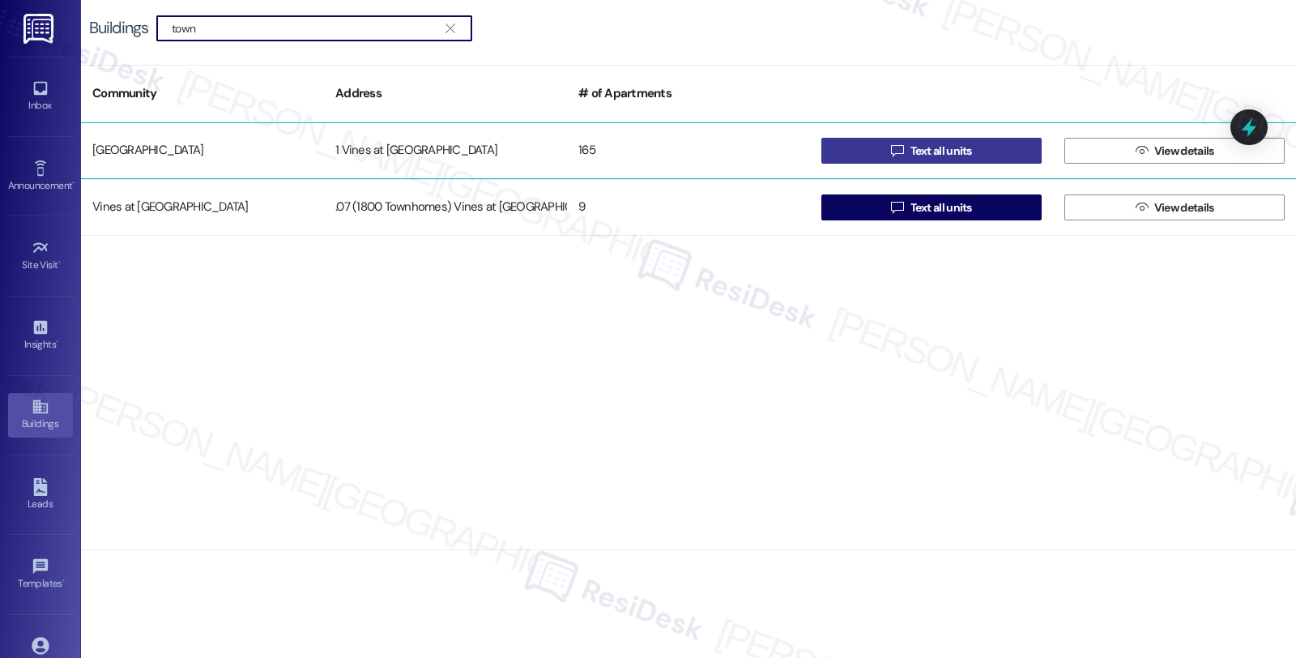
type input "town"
click at [870, 151] on button " Text all units" at bounding box center [931, 151] width 220 height 26
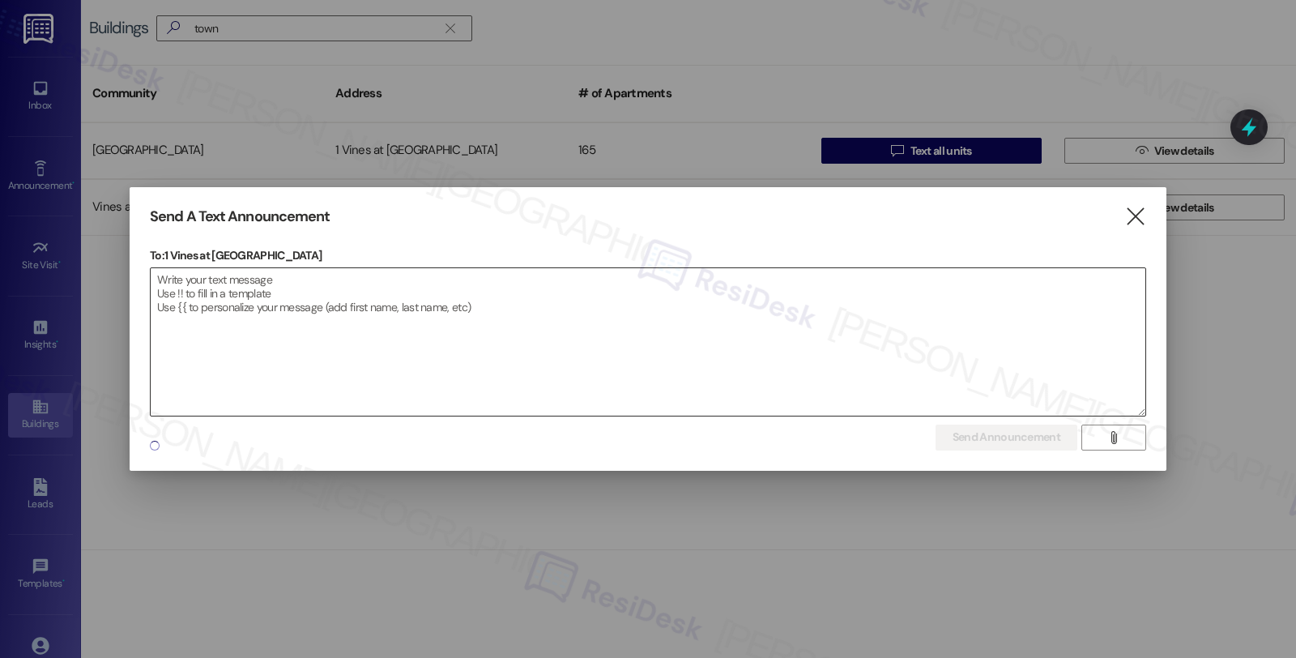
click at [538, 325] on textarea at bounding box center [648, 341] width 995 height 147
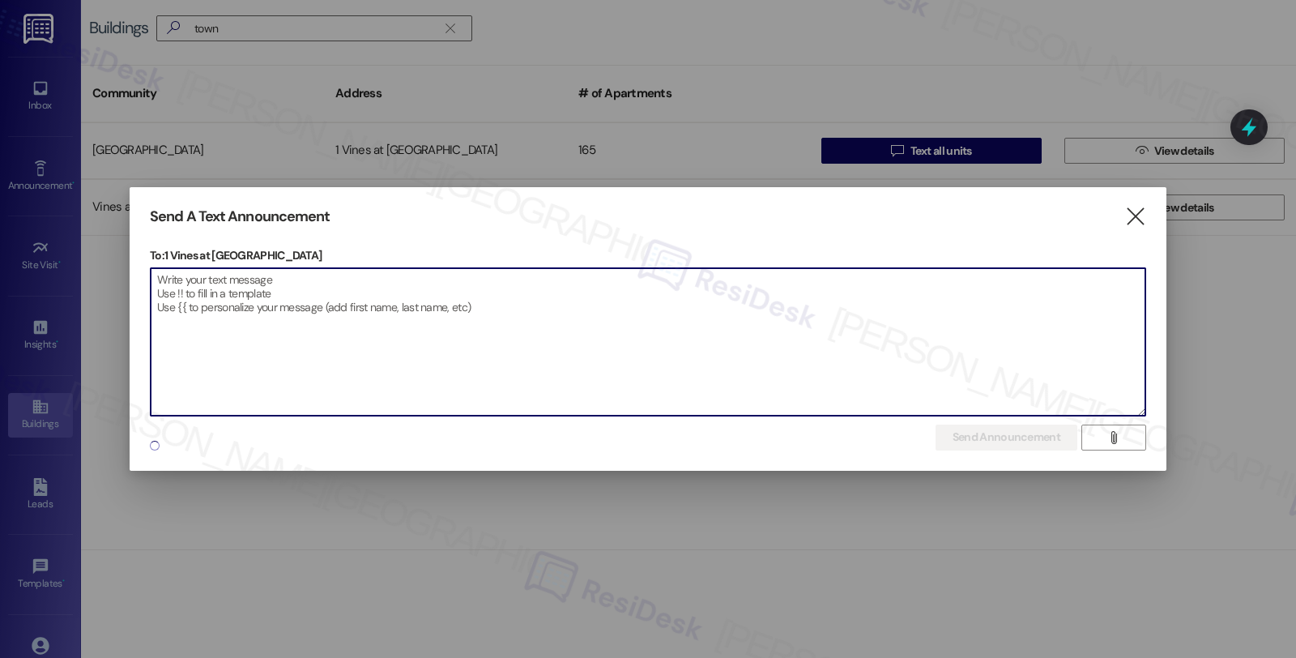
paste textarea "Dear Residents, This is a reminder about our parking guidelines to help keep th…"
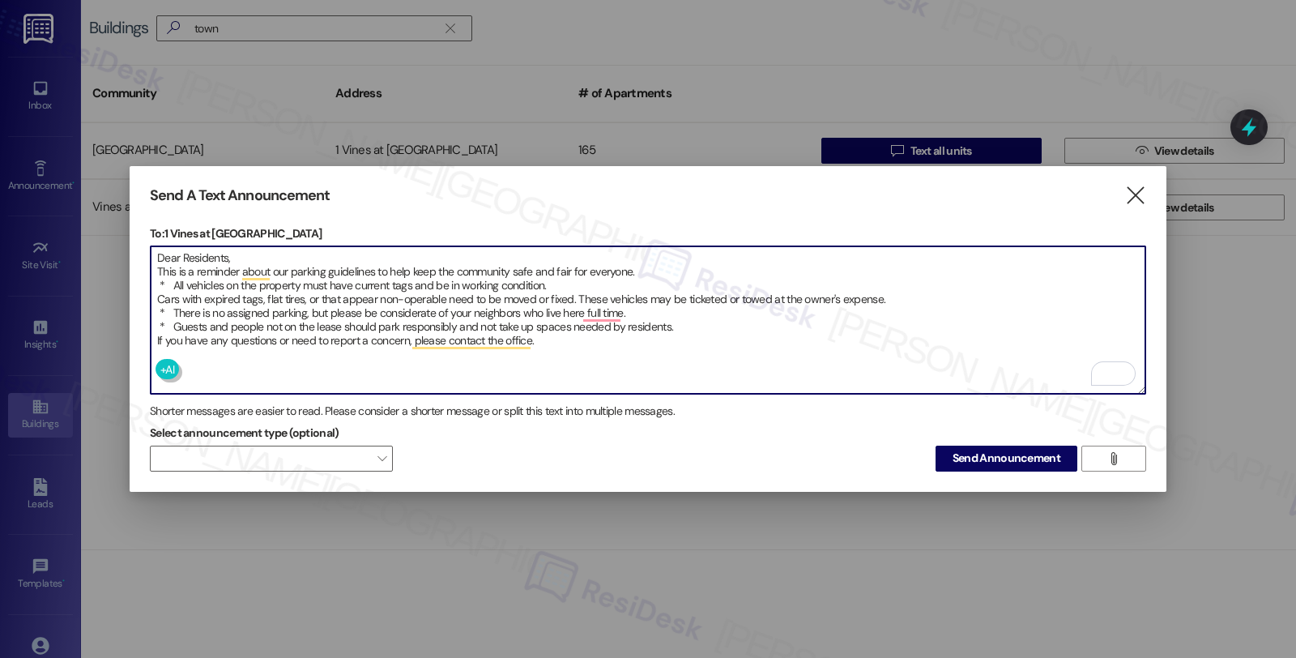
type textarea "Dear Residents, This is a reminder about our parking guidelines to help keep th…"
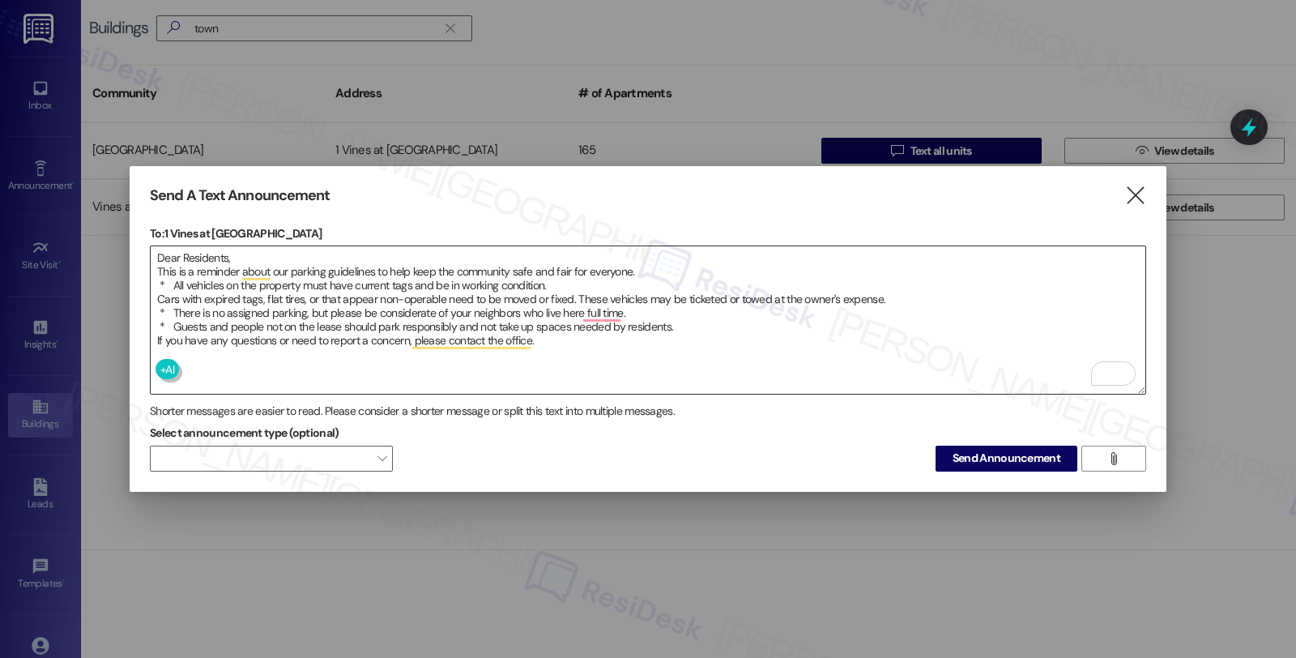
click at [1040, 312] on textarea "Dear Residents, This is a reminder about our parking guidelines to help keep th…" at bounding box center [648, 319] width 995 height 147
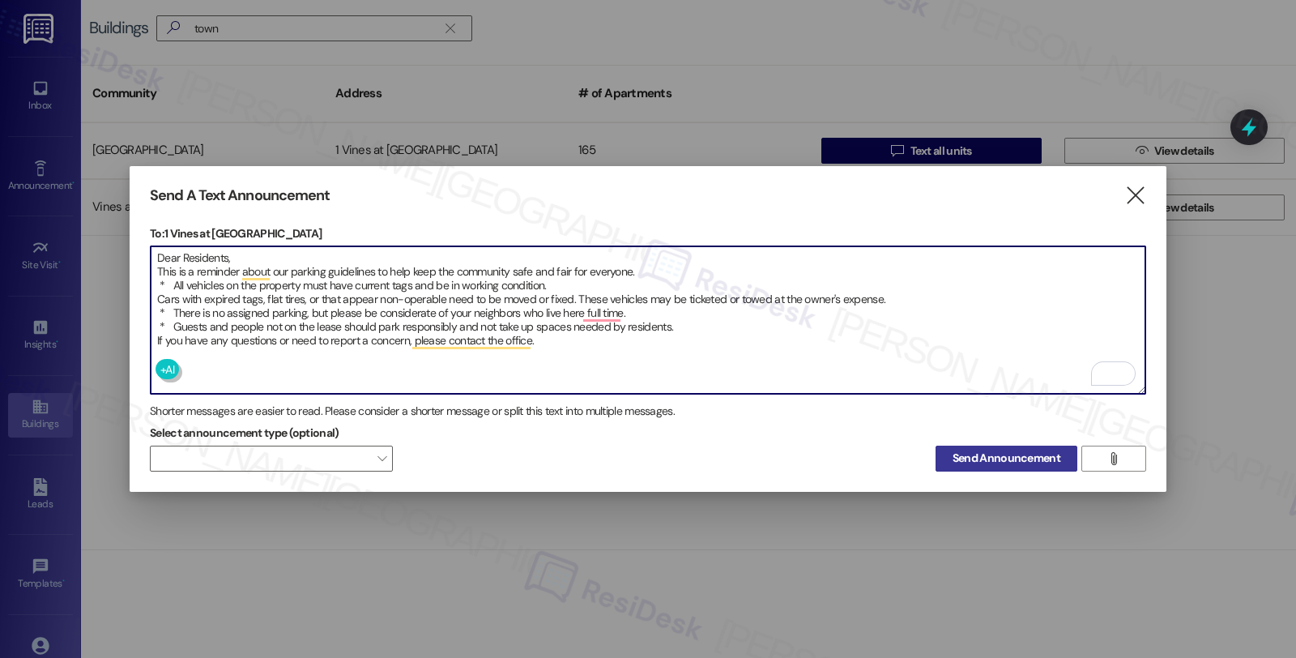
click at [993, 451] on span "Send Announcement" at bounding box center [1007, 458] width 108 height 17
